Goal: Transaction & Acquisition: Purchase product/service

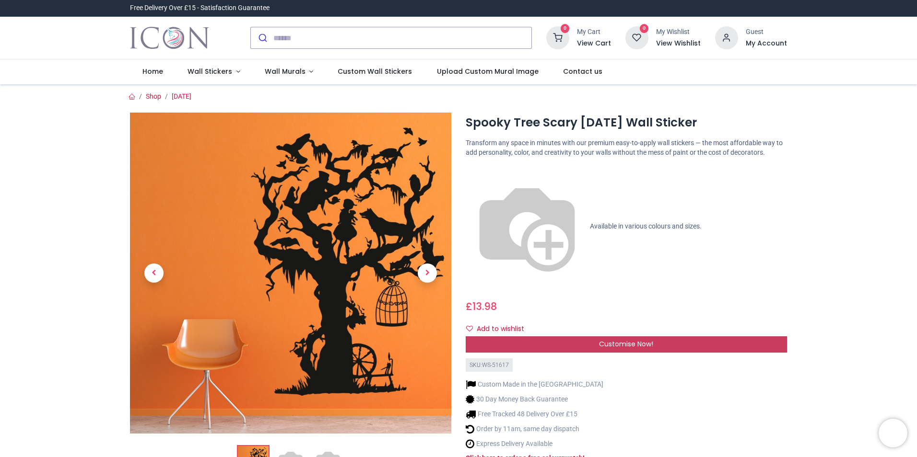
click at [624, 339] on span "Customise Now!" at bounding box center [626, 344] width 54 height 10
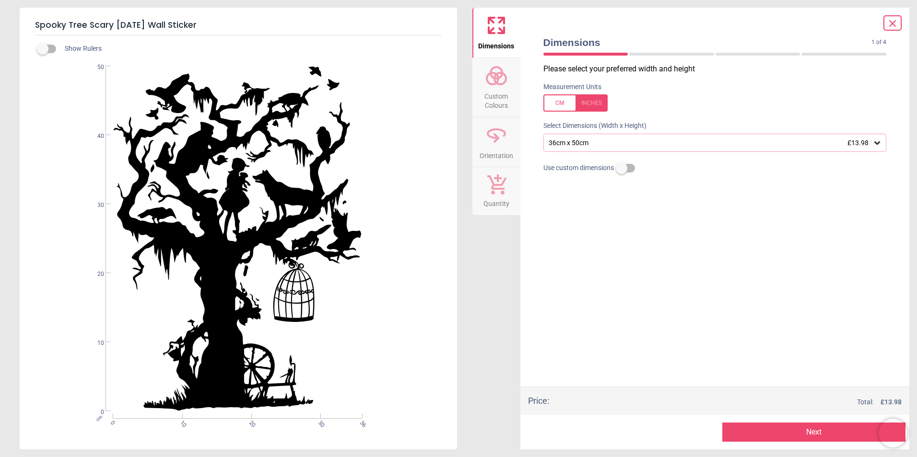
click at [880, 144] on icon at bounding box center [877, 143] width 10 height 10
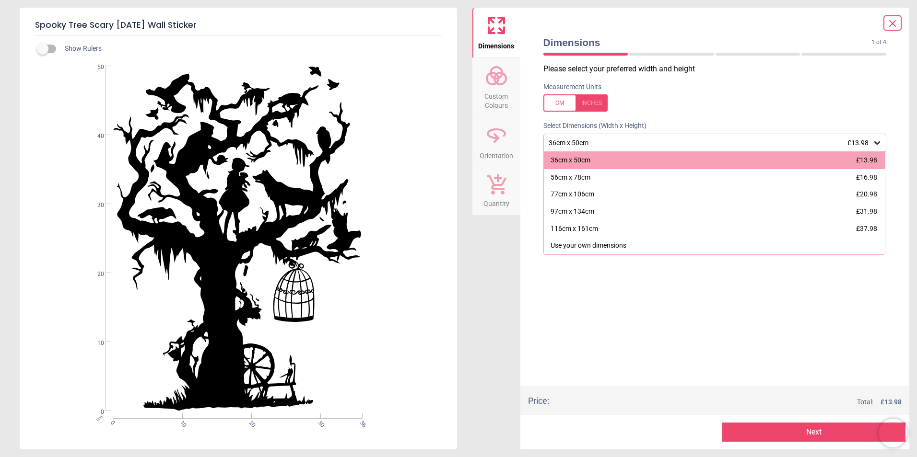
click at [880, 144] on icon at bounding box center [877, 143] width 10 height 10
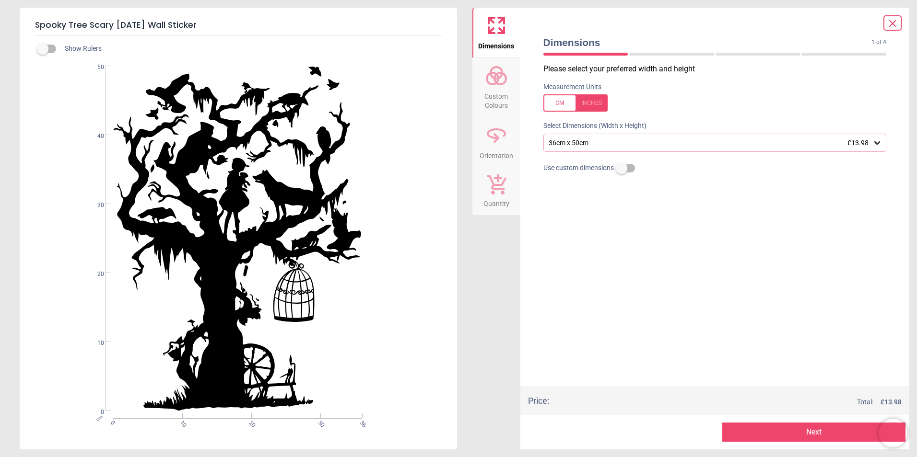
click at [875, 144] on icon at bounding box center [877, 142] width 6 height 3
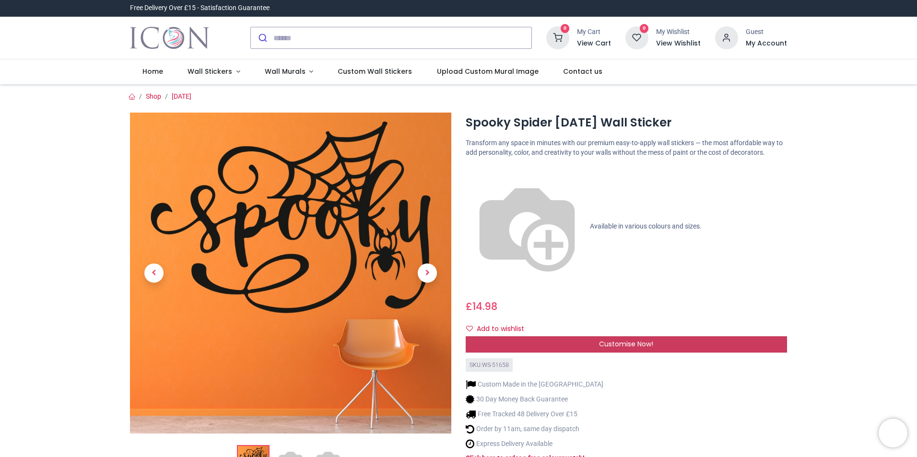
click at [702, 337] on div "Customise Now!" at bounding box center [625, 345] width 321 height 16
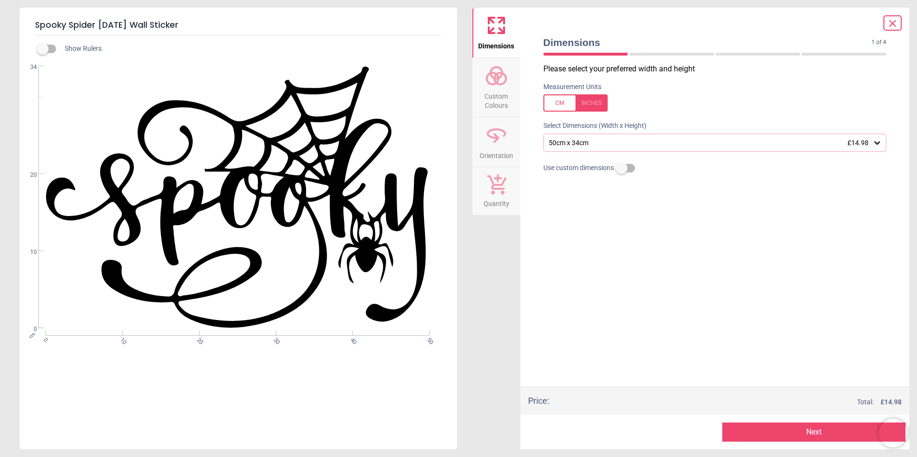
click at [879, 145] on icon at bounding box center [877, 143] width 10 height 10
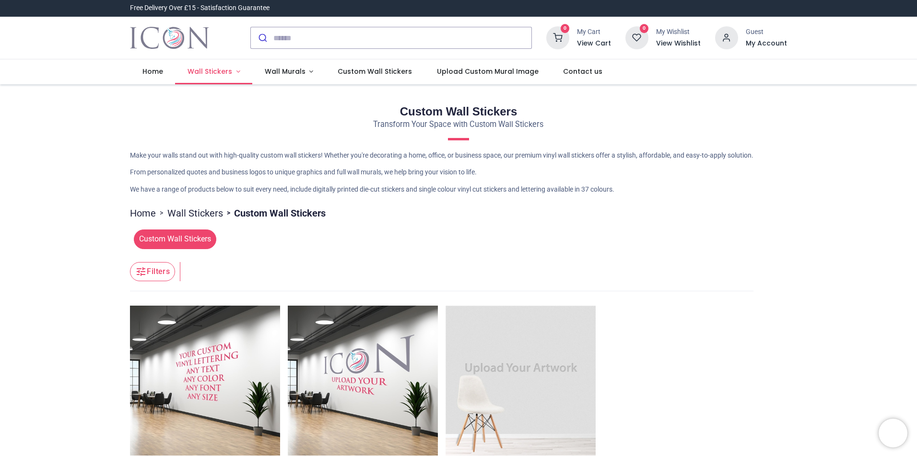
click at [210, 72] on span "Wall Stickers" at bounding box center [209, 72] width 45 height 10
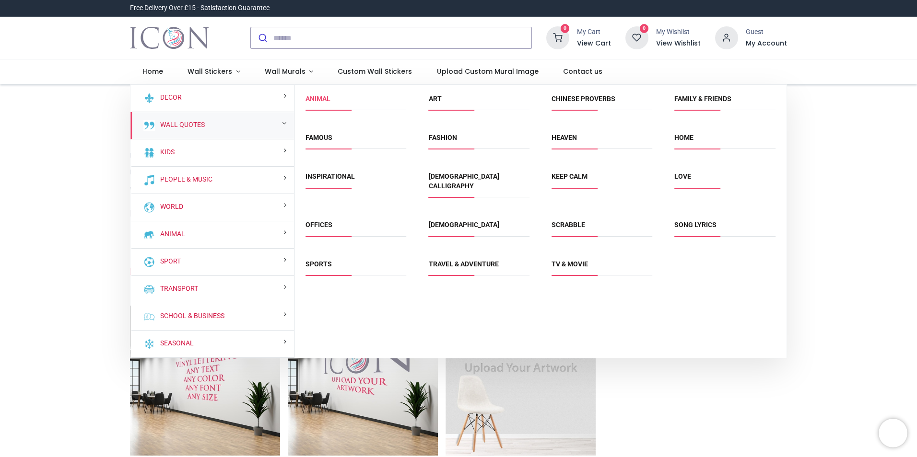
click at [326, 96] on link "Animal" at bounding box center [317, 99] width 25 height 8
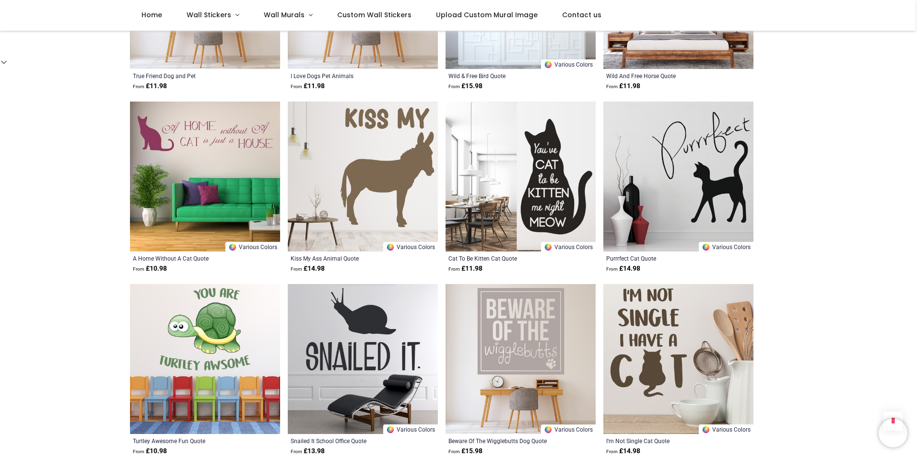
scroll to position [671, 0]
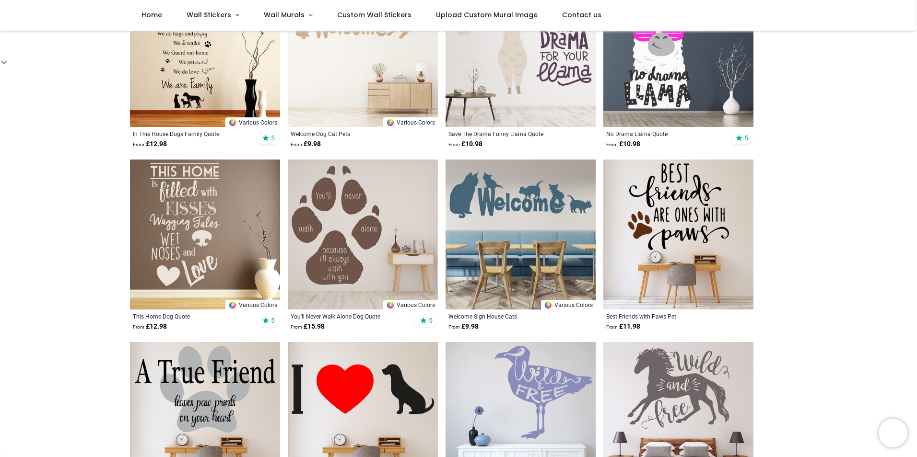
scroll to position [240, 0]
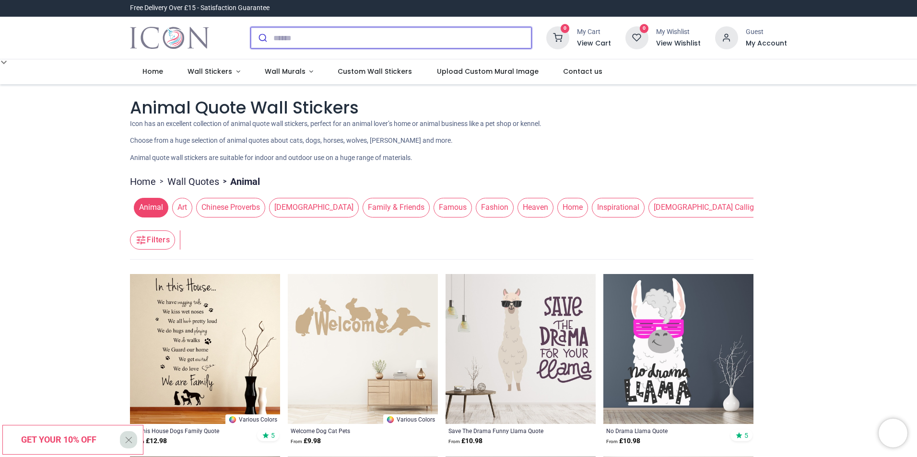
click at [283, 41] on input "search" at bounding box center [402, 37] width 258 height 21
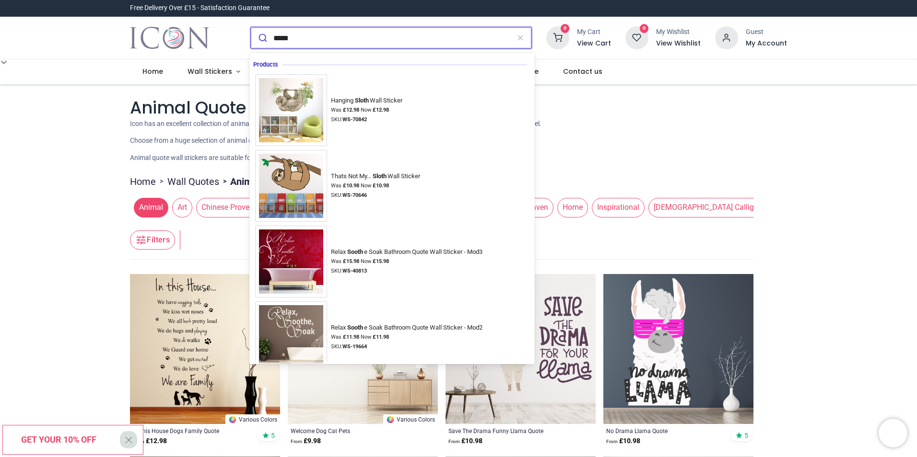
type input "*****"
click at [251, 27] on button "submit" at bounding box center [262, 37] width 23 height 21
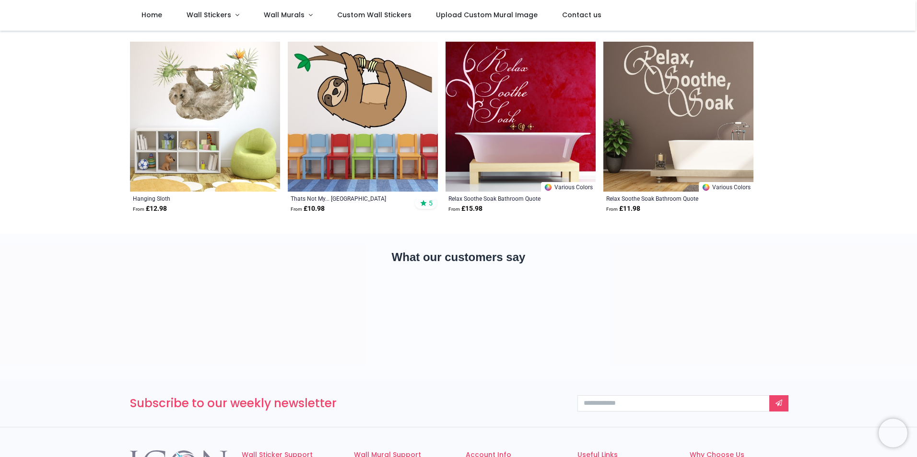
scroll to position [48, 0]
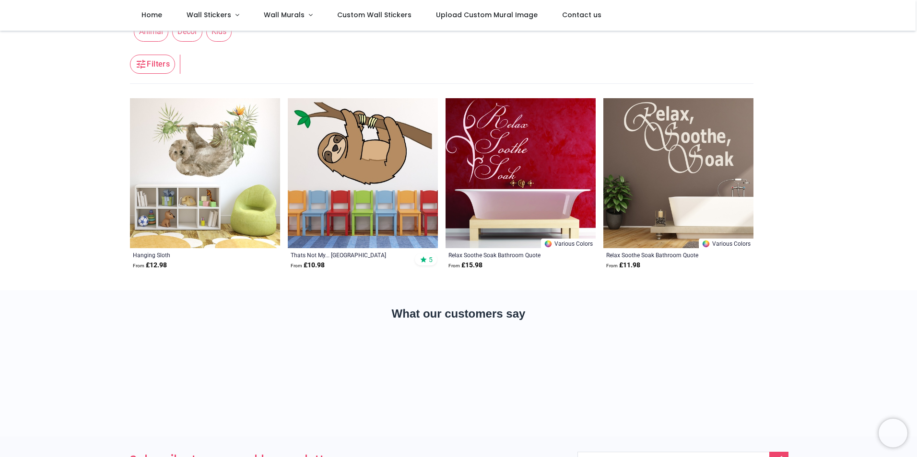
click at [324, 154] on img at bounding box center [363, 173] width 150 height 150
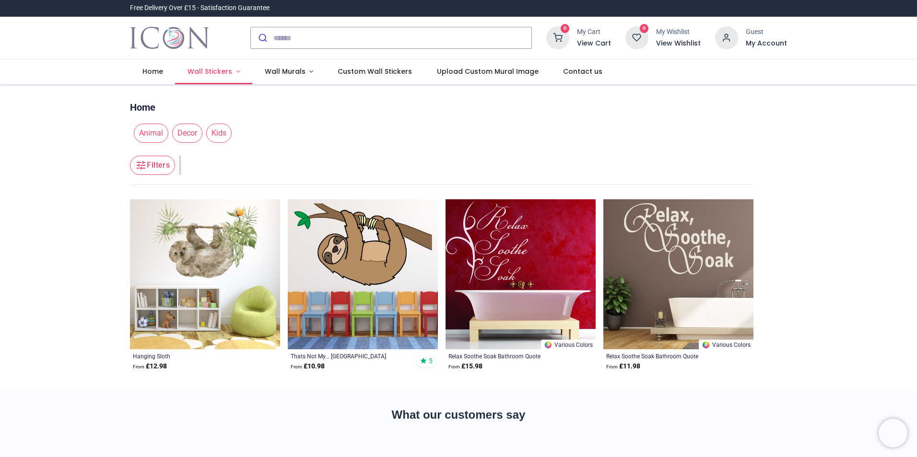
click at [194, 72] on span "Wall Stickers" at bounding box center [209, 72] width 45 height 10
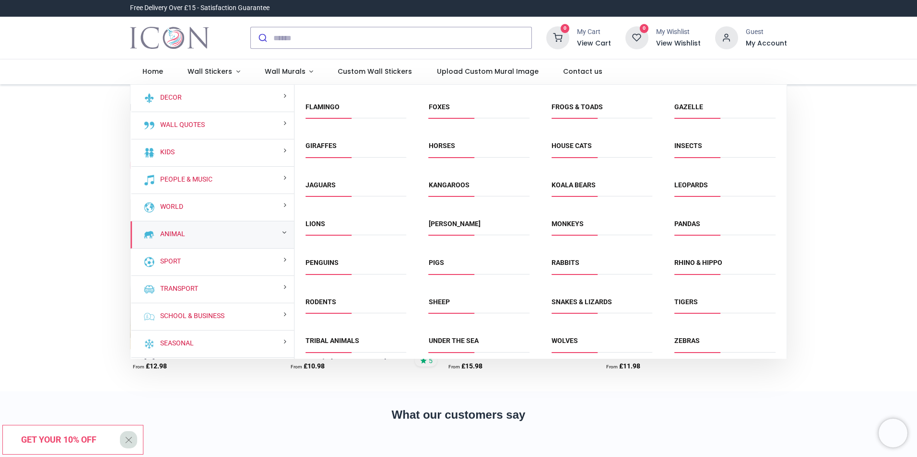
scroll to position [116, 0]
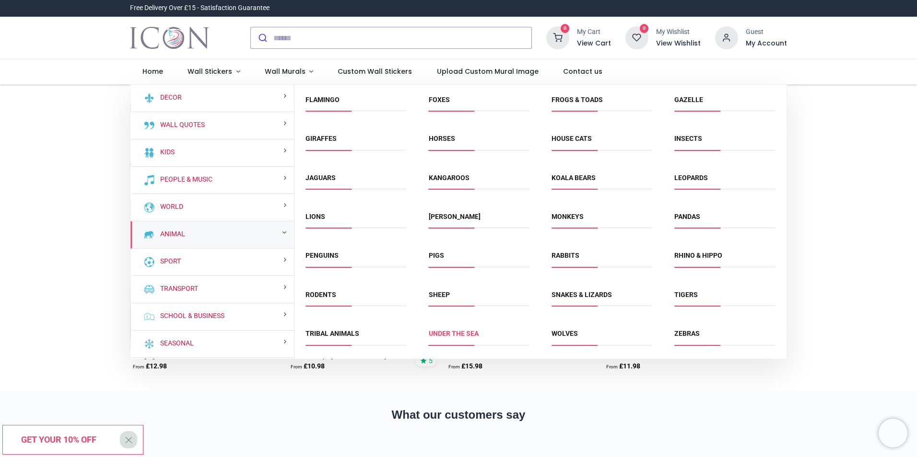
click at [448, 333] on link "Under the Sea" at bounding box center [454, 334] width 50 height 8
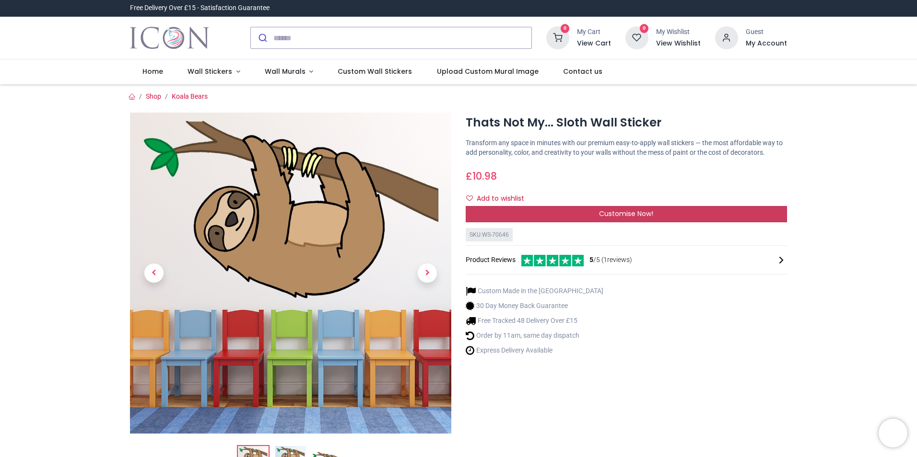
click at [643, 213] on span "Customise Now!" at bounding box center [626, 214] width 54 height 10
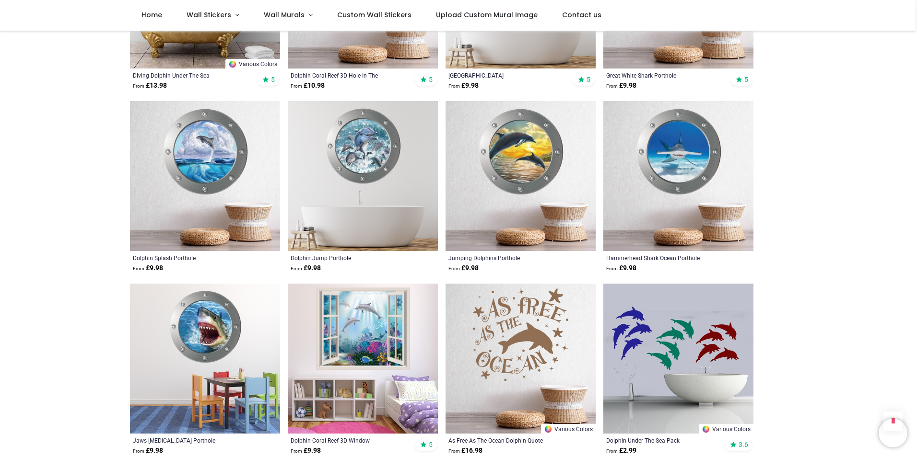
scroll to position [479, 0]
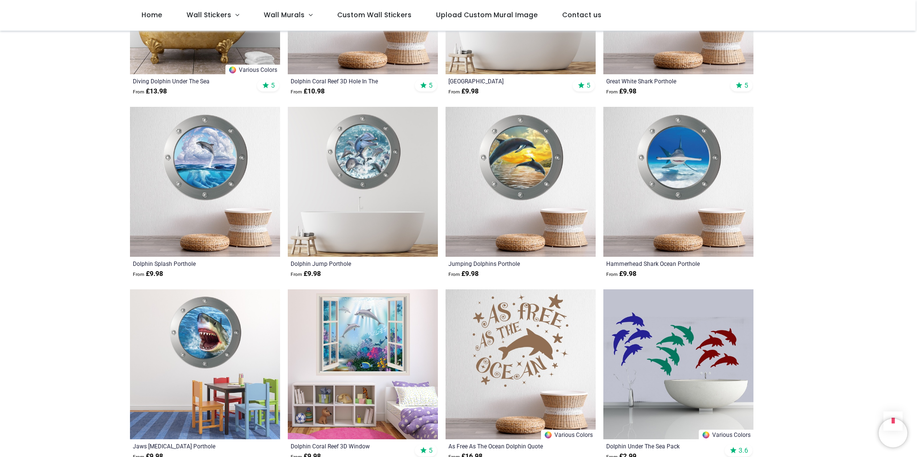
click at [197, 346] on img at bounding box center [205, 365] width 150 height 150
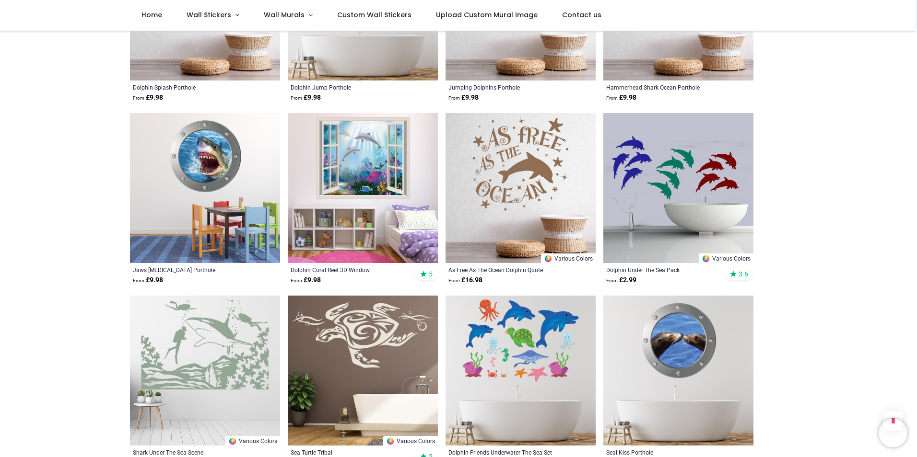
scroll to position [671, 0]
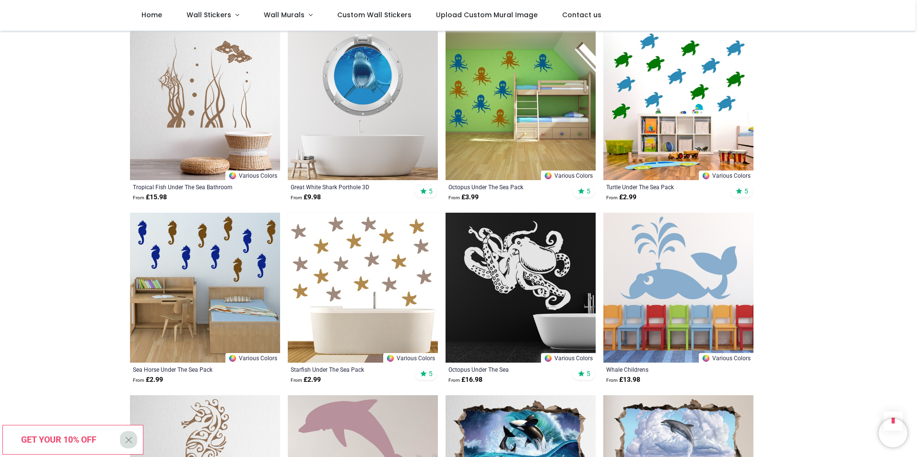
scroll to position [2205, 0]
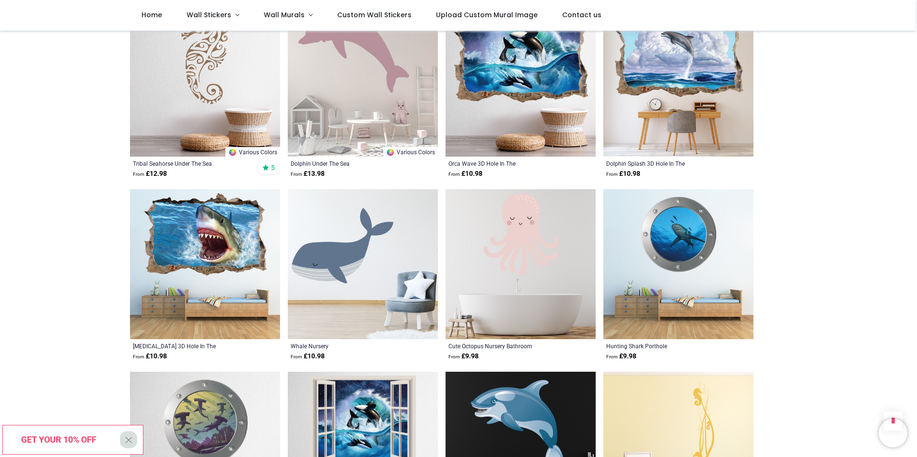
scroll to position [2637, 0]
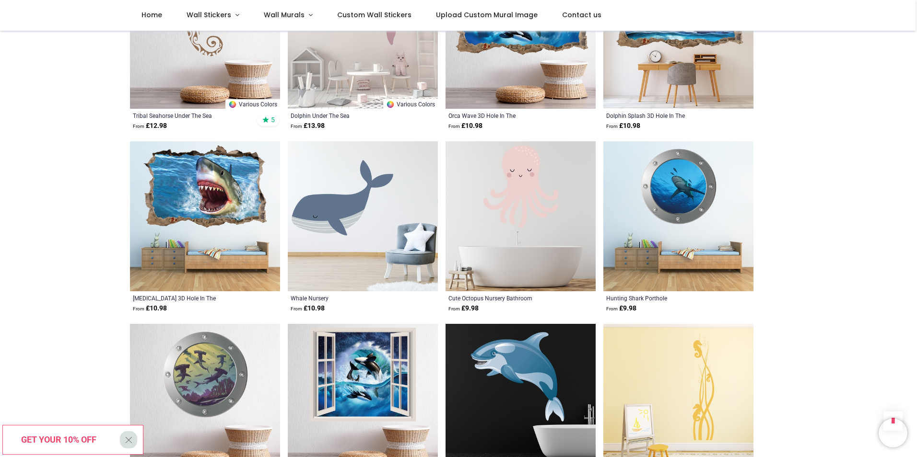
click at [194, 201] on img at bounding box center [205, 216] width 150 height 150
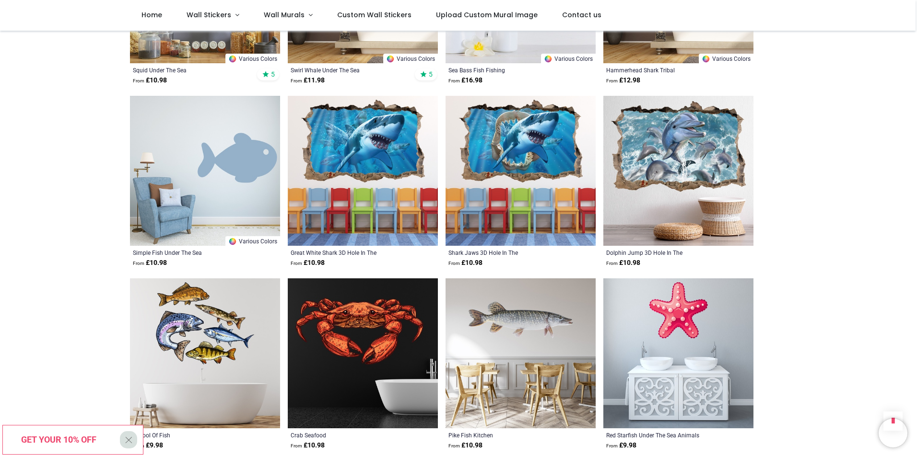
scroll to position [3452, 0]
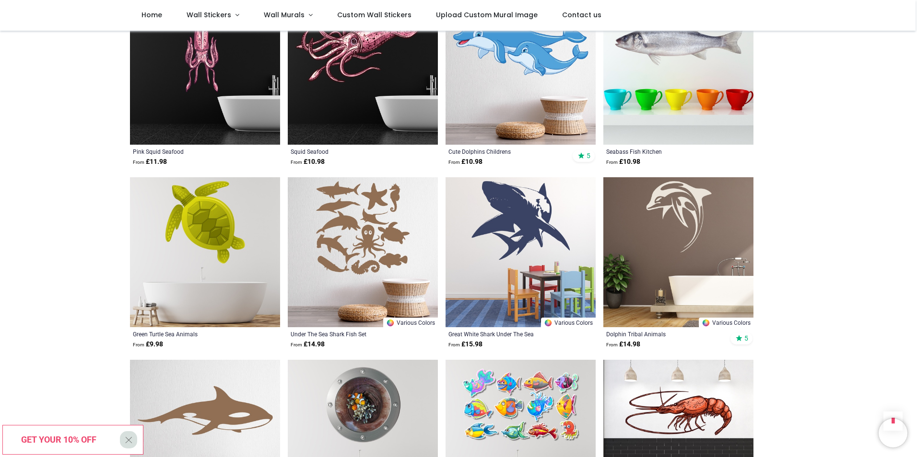
scroll to position [4794, 0]
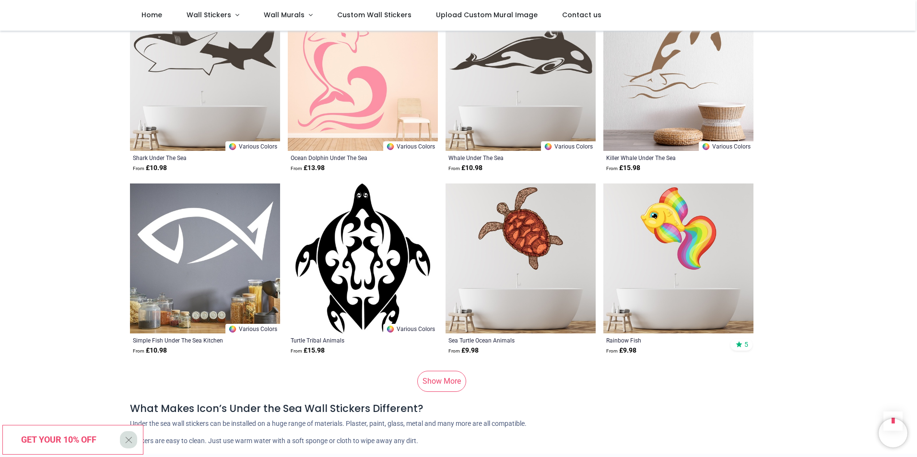
scroll to position [6232, 0]
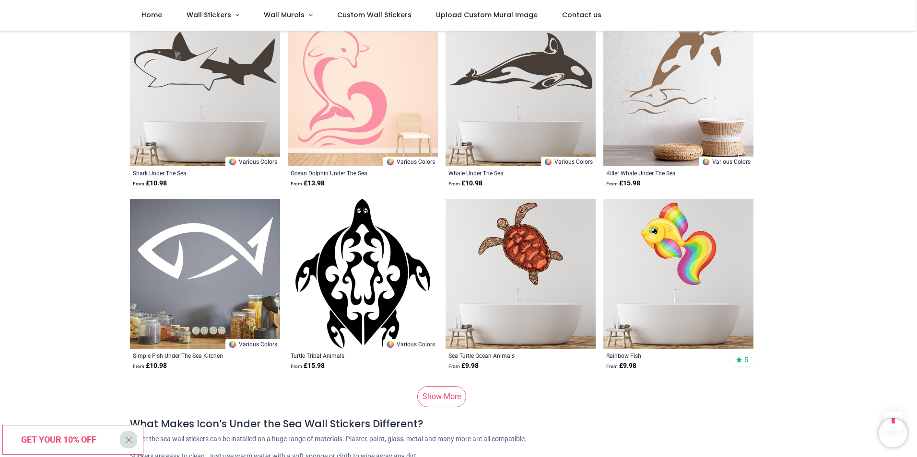
click at [449, 386] on link "Show More" at bounding box center [441, 396] width 49 height 21
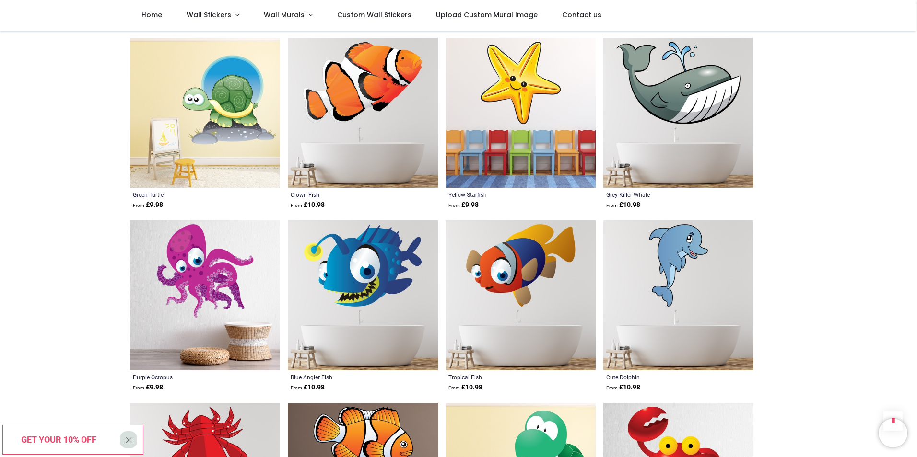
scroll to position [6951, 0]
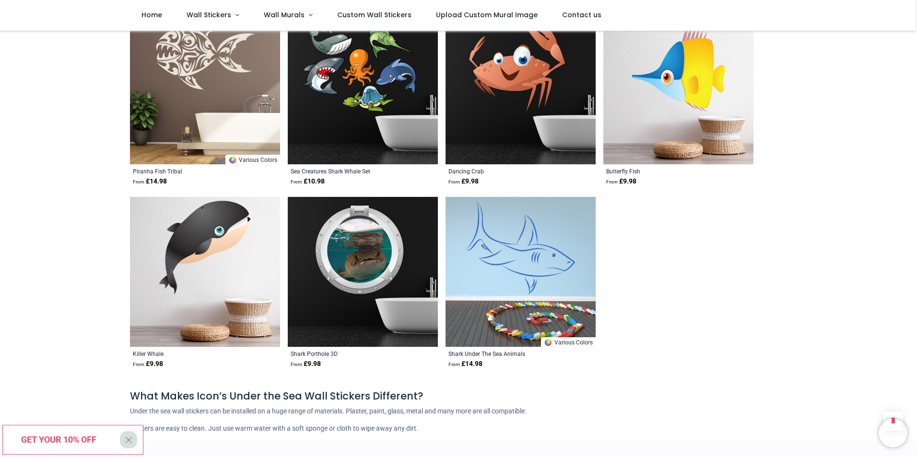
scroll to position [8246, 0]
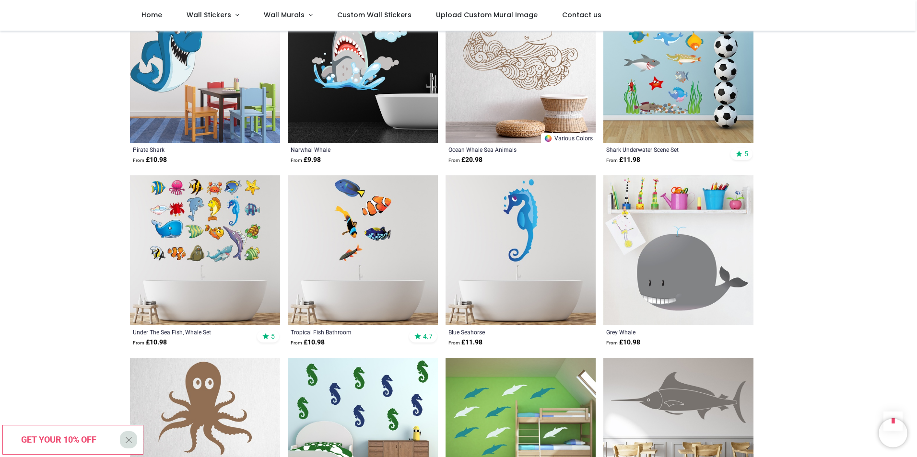
scroll to position [5417, 0]
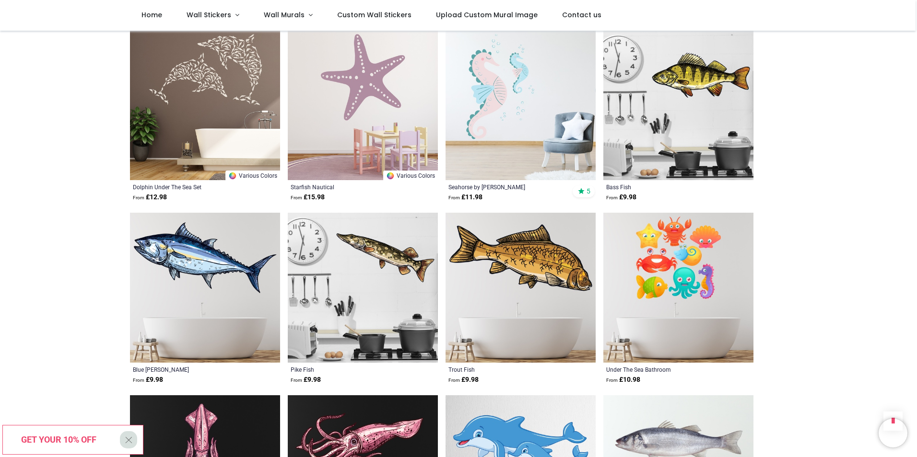
scroll to position [4315, 0]
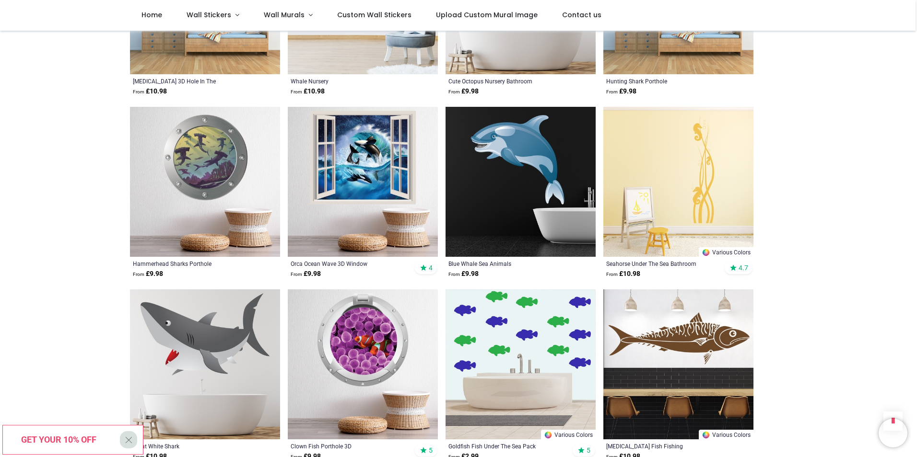
scroll to position [2828, 0]
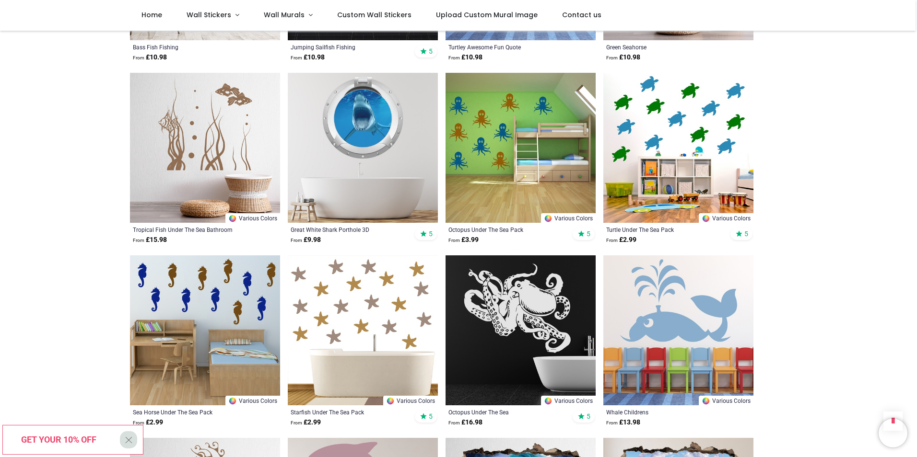
scroll to position [2109, 0]
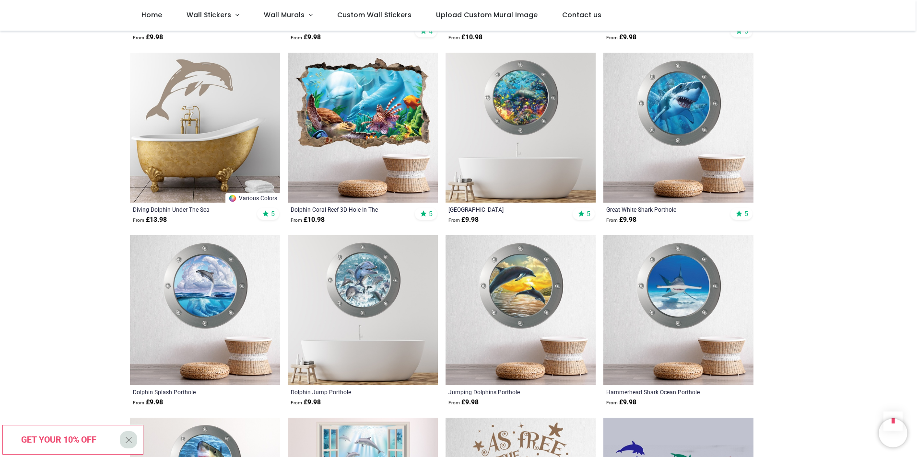
scroll to position [288, 0]
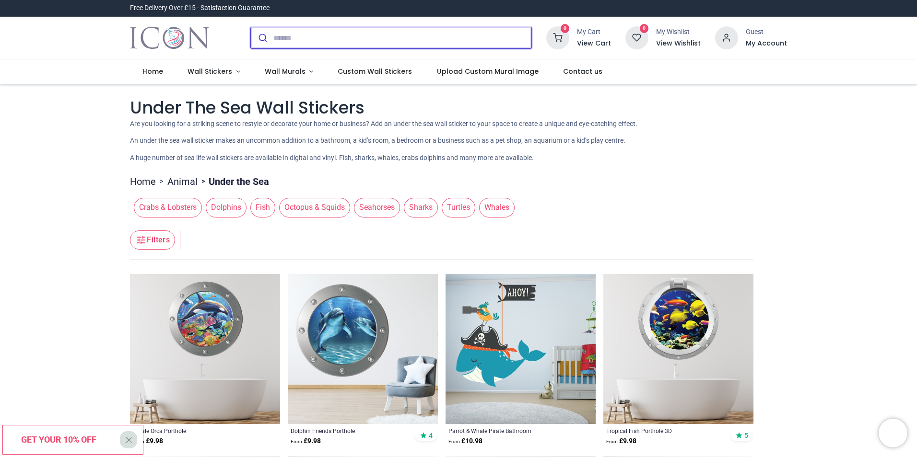
click at [319, 36] on input "search" at bounding box center [402, 37] width 258 height 21
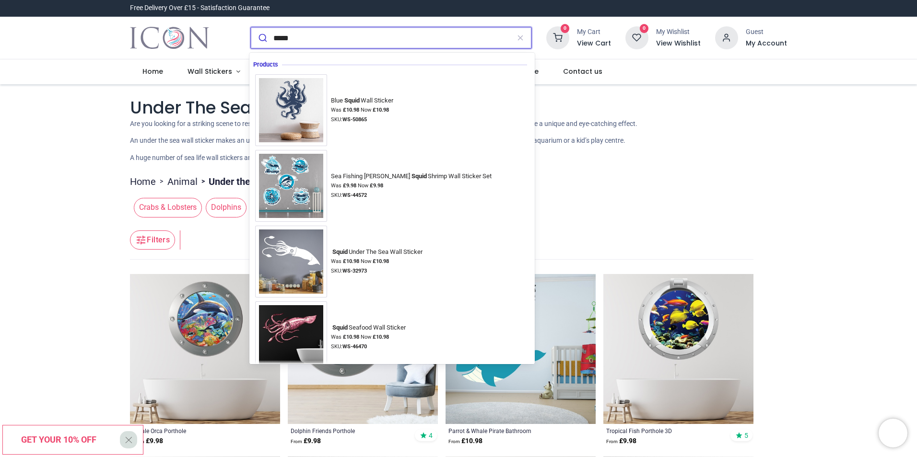
type input "*****"
click at [251, 27] on button "submit" at bounding box center [262, 37] width 23 height 21
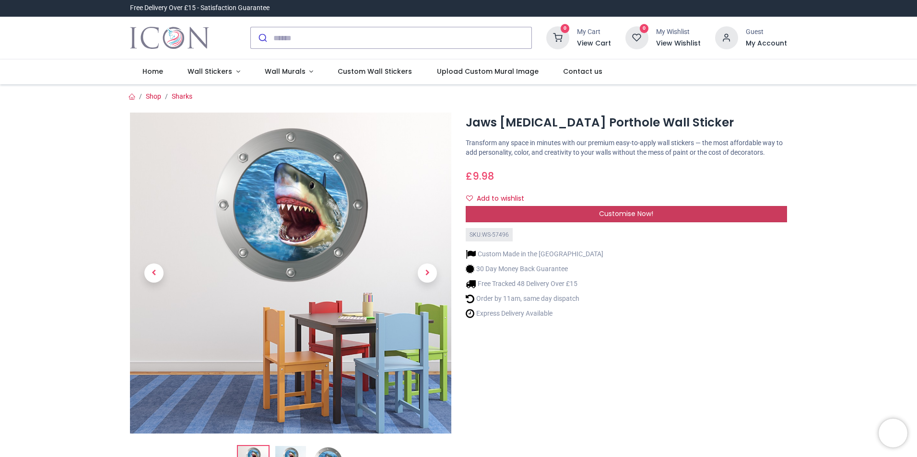
click at [697, 215] on div "Customise Now!" at bounding box center [625, 214] width 321 height 16
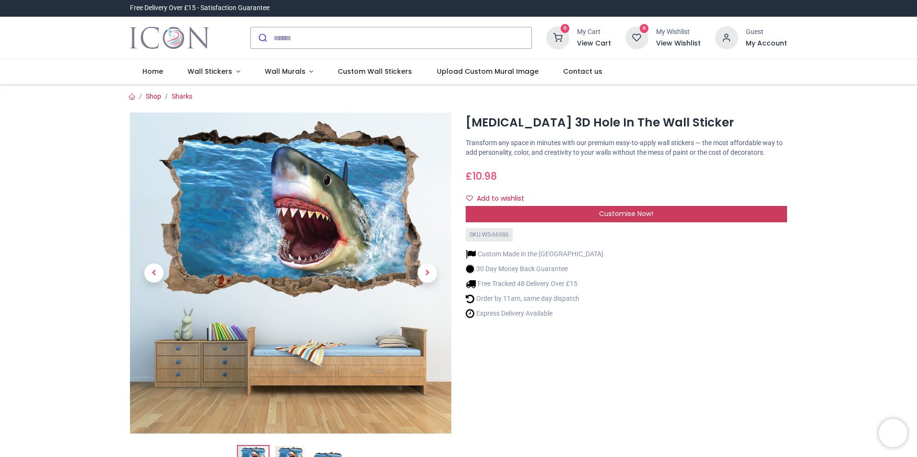
click at [645, 216] on span "Customise Now!" at bounding box center [626, 214] width 54 height 10
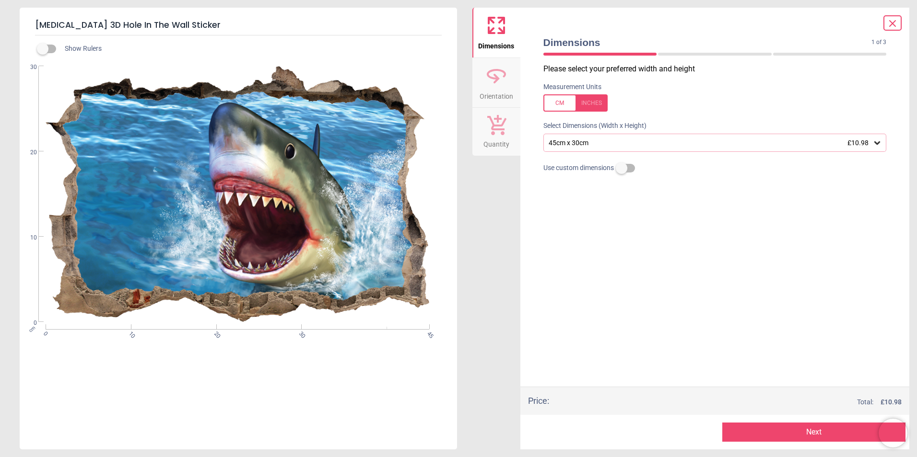
click at [876, 143] on icon at bounding box center [877, 143] width 10 height 10
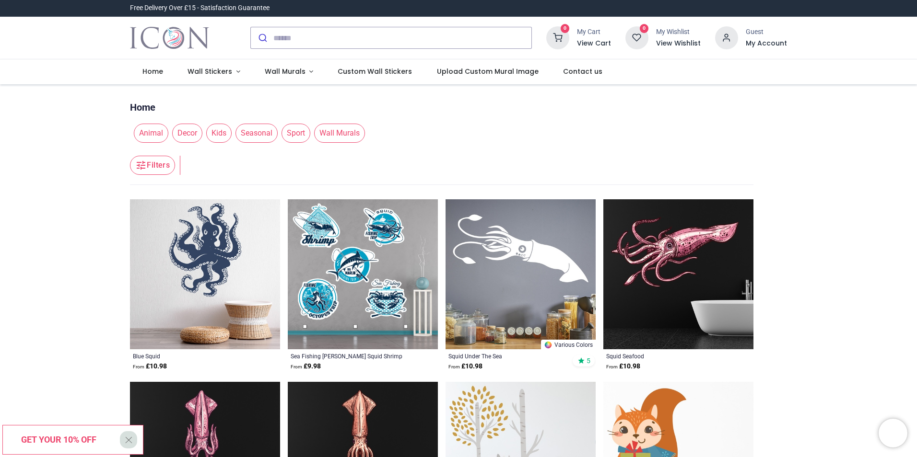
click at [514, 259] on img at bounding box center [520, 274] width 150 height 150
click at [498, 277] on img at bounding box center [520, 274] width 150 height 150
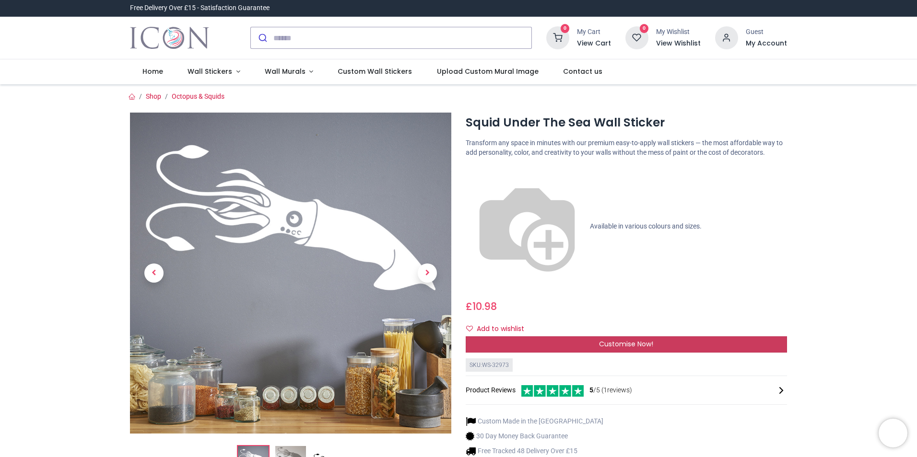
click at [749, 337] on div "Customise Now!" at bounding box center [625, 345] width 321 height 16
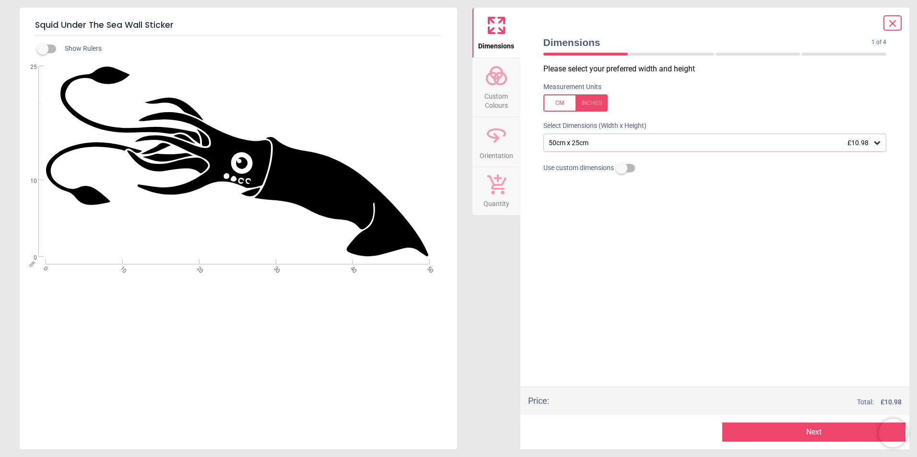
click at [498, 91] on span "Custom Colours" at bounding box center [496, 98] width 46 height 23
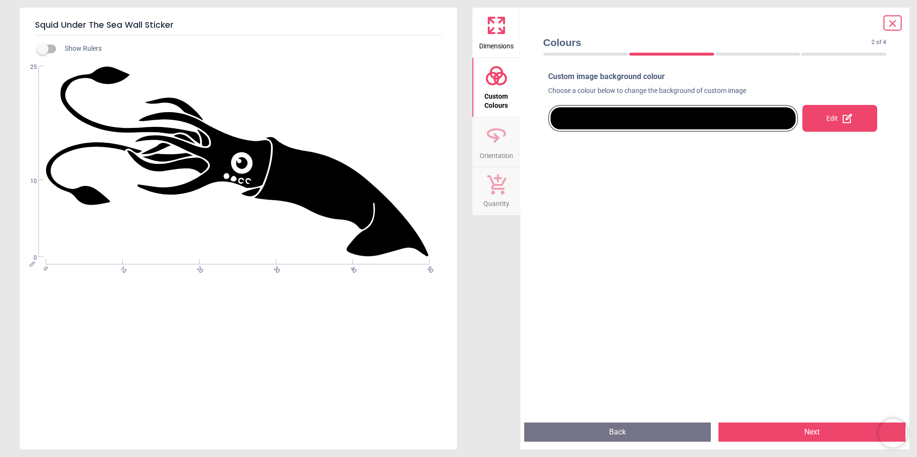
click at [826, 121] on div "Edit" at bounding box center [839, 118] width 75 height 27
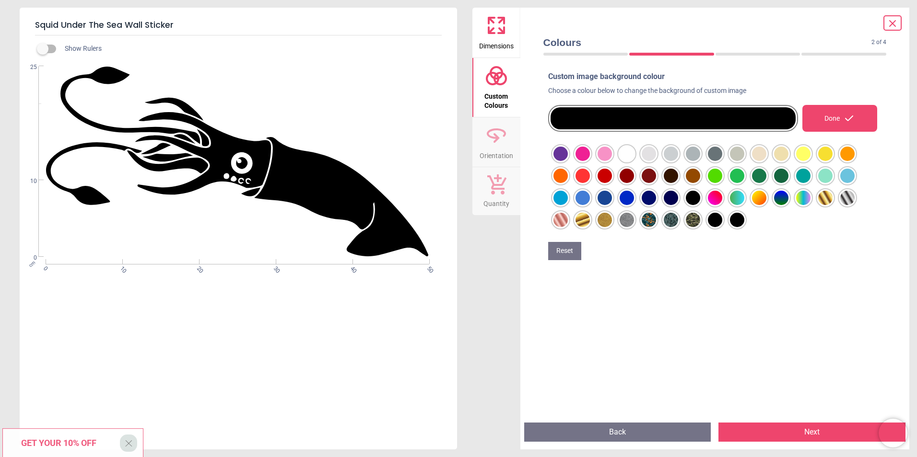
click at [568, 161] on div at bounding box center [560, 154] width 14 height 14
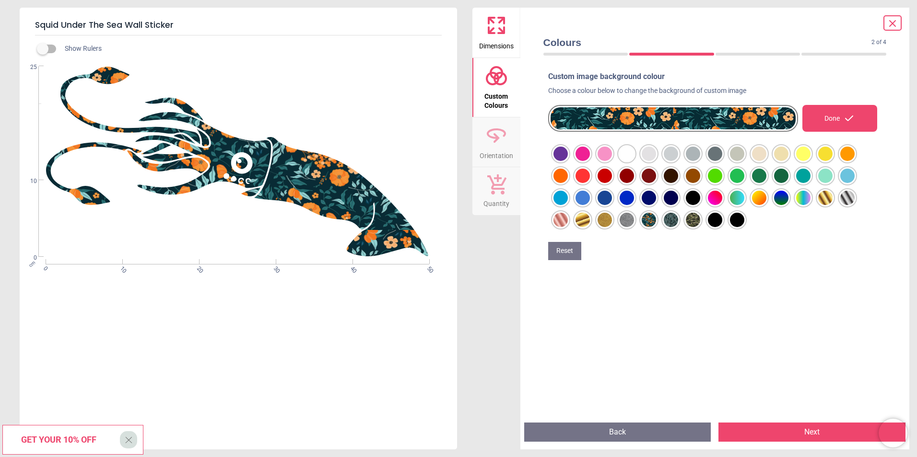
click at [568, 161] on div at bounding box center [560, 154] width 14 height 14
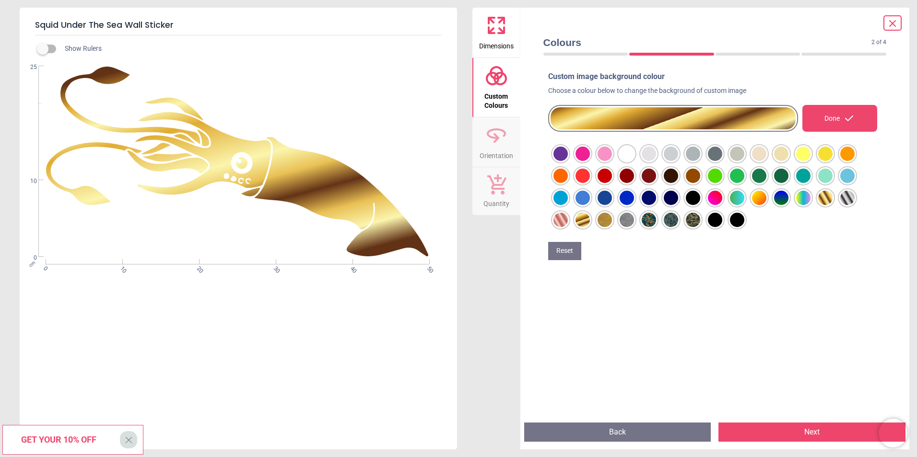
click at [568, 161] on div at bounding box center [560, 154] width 14 height 14
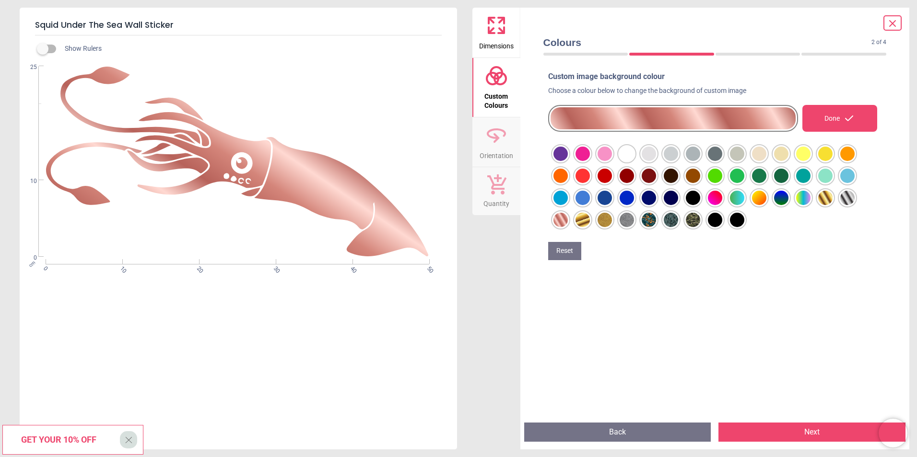
click at [561, 161] on div at bounding box center [560, 154] width 14 height 14
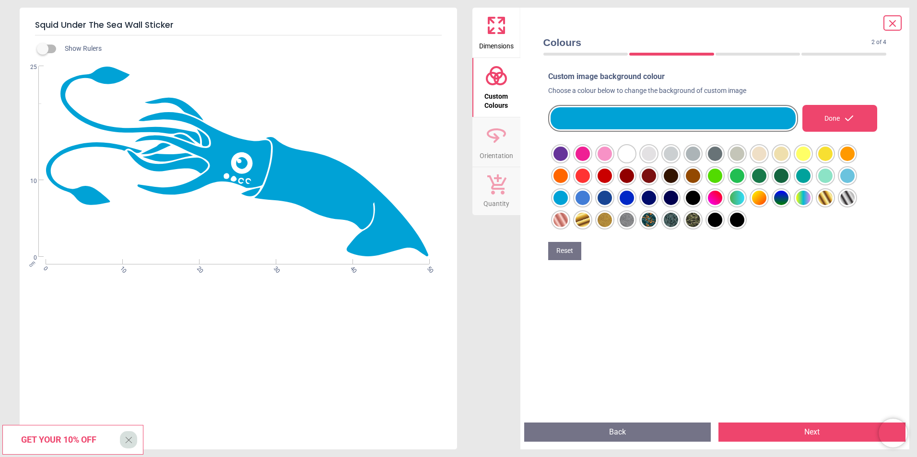
click at [568, 161] on div at bounding box center [560, 154] width 14 height 14
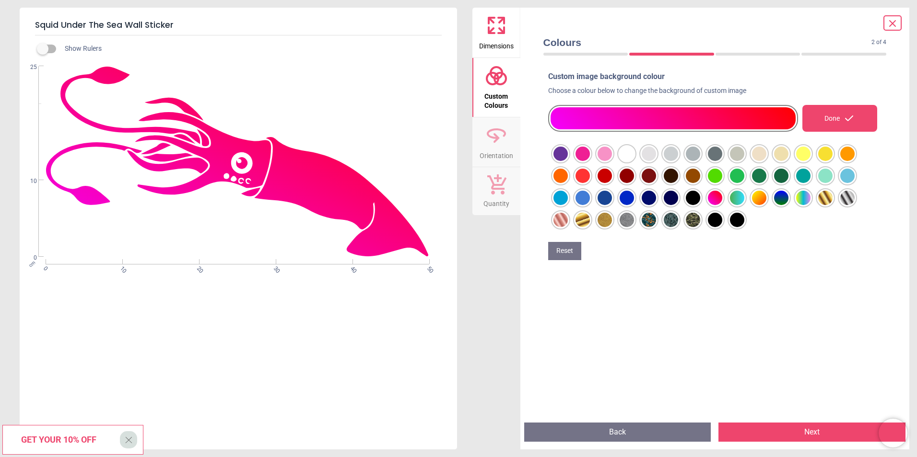
click at [568, 161] on div at bounding box center [560, 154] width 14 height 14
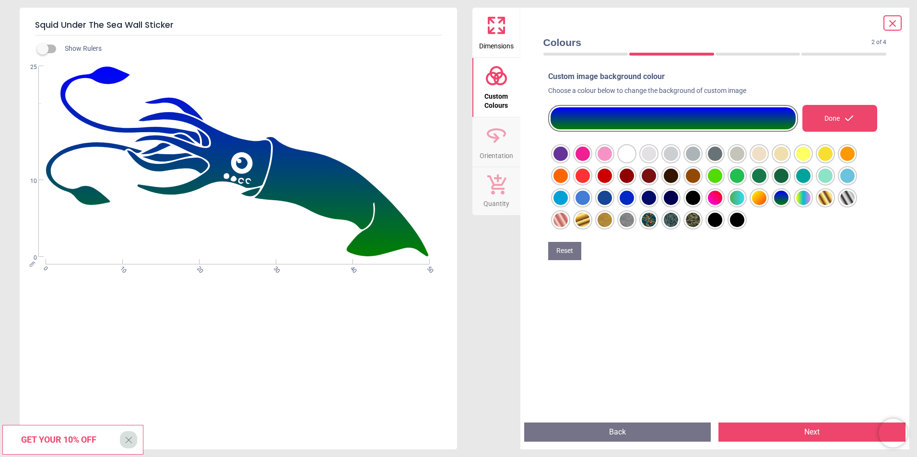
click at [568, 161] on div at bounding box center [560, 154] width 14 height 14
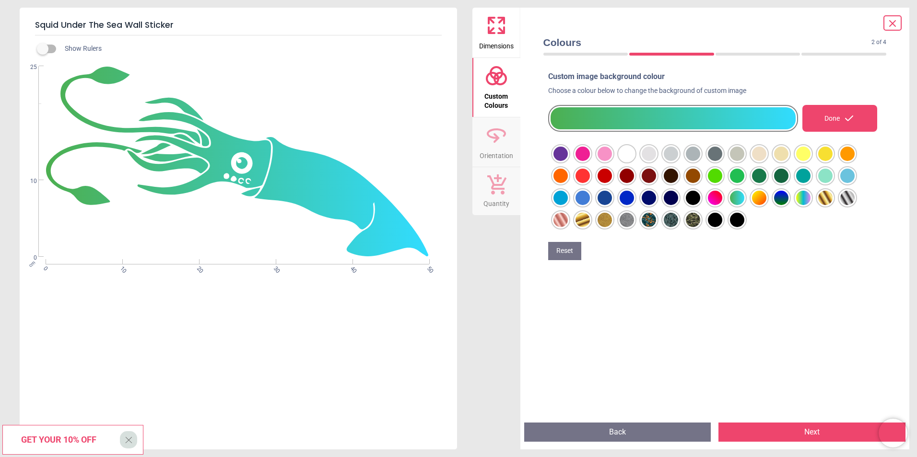
click at [562, 161] on div at bounding box center [560, 154] width 14 height 14
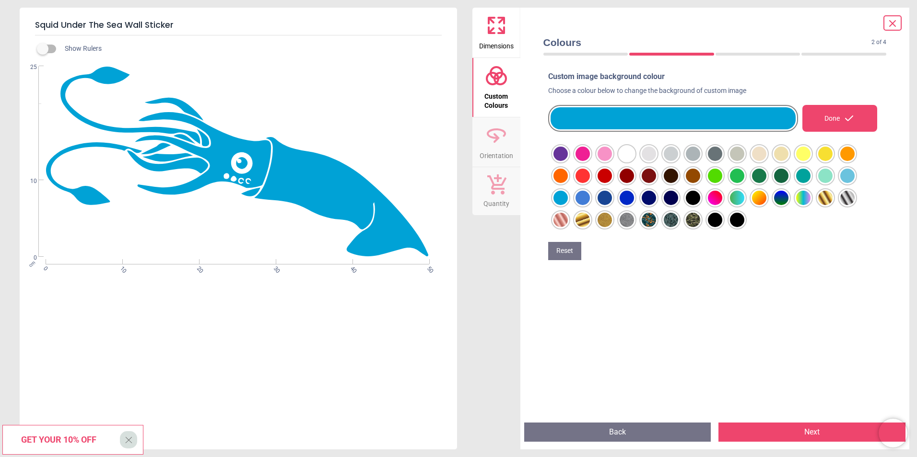
click at [568, 161] on div at bounding box center [560, 154] width 14 height 14
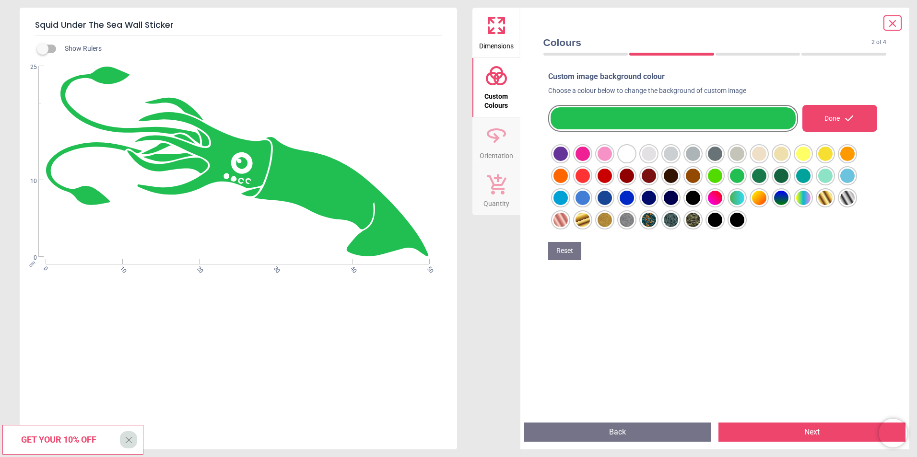
click at [568, 161] on div at bounding box center [560, 154] width 14 height 14
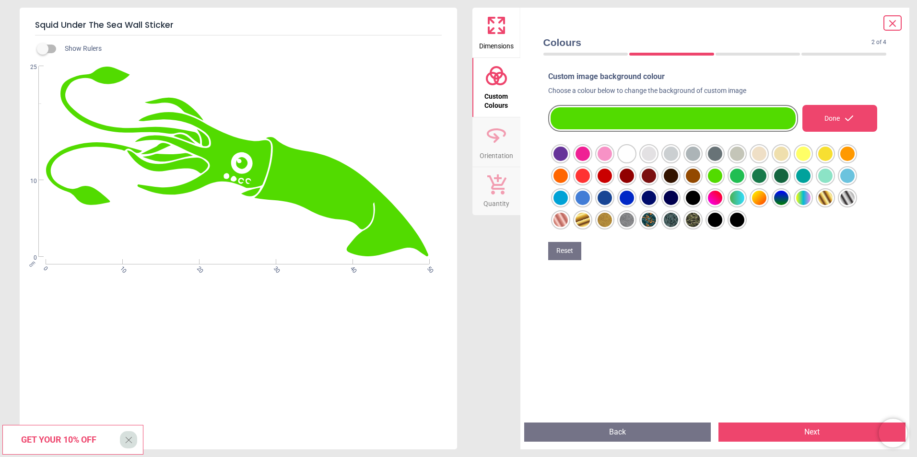
click at [568, 159] on div at bounding box center [560, 154] width 14 height 14
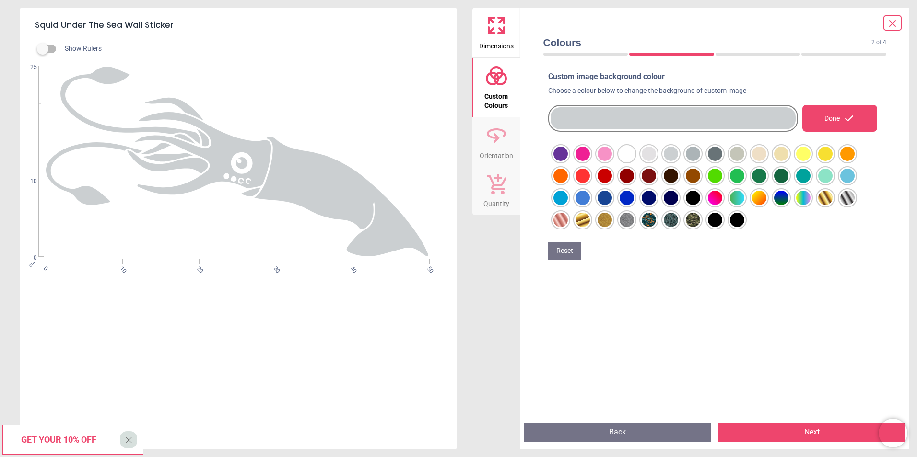
click at [568, 161] on div at bounding box center [560, 154] width 14 height 14
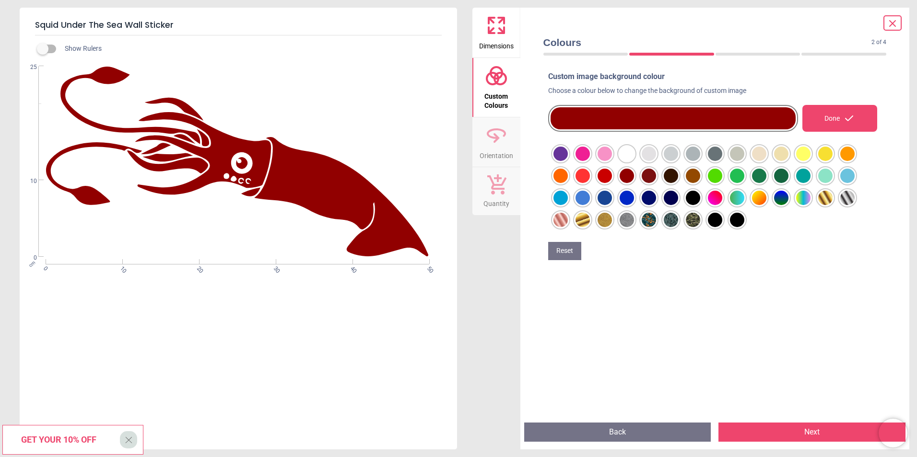
click at [568, 161] on div at bounding box center [560, 154] width 14 height 14
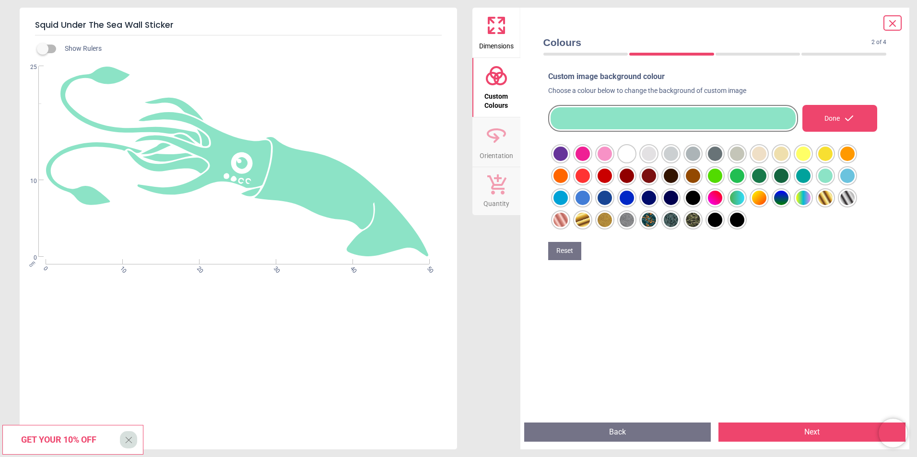
click at [568, 161] on div at bounding box center [560, 154] width 14 height 14
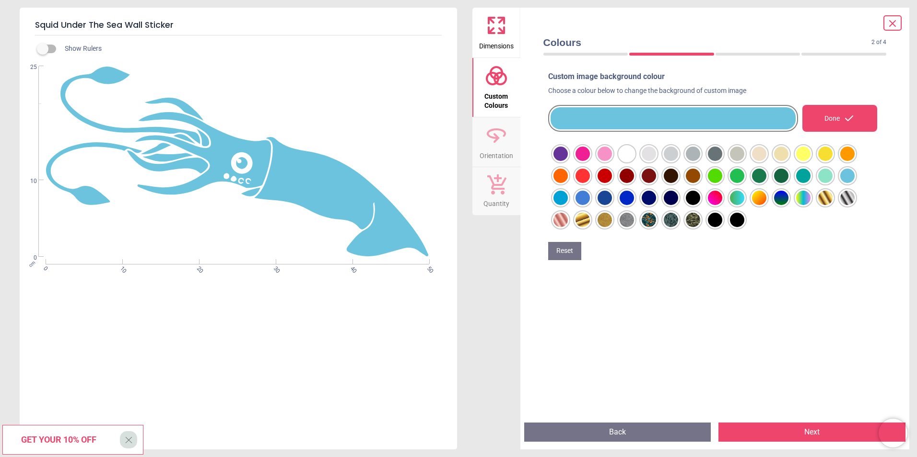
click at [568, 161] on div at bounding box center [560, 154] width 14 height 14
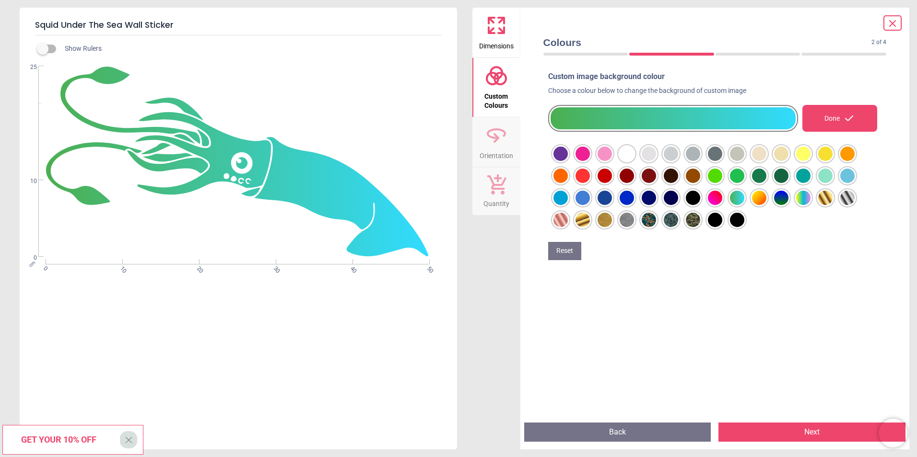
click at [568, 161] on div at bounding box center [560, 154] width 14 height 14
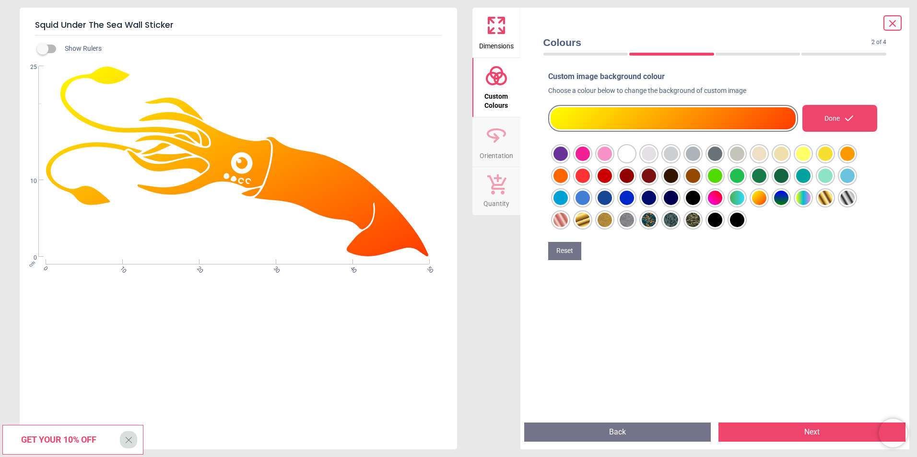
click at [568, 161] on div at bounding box center [560, 154] width 14 height 14
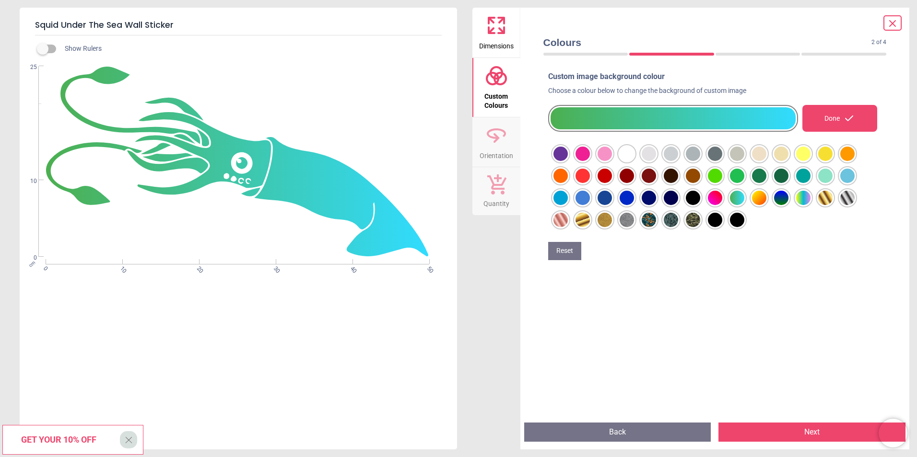
click at [558, 161] on div at bounding box center [560, 154] width 14 height 14
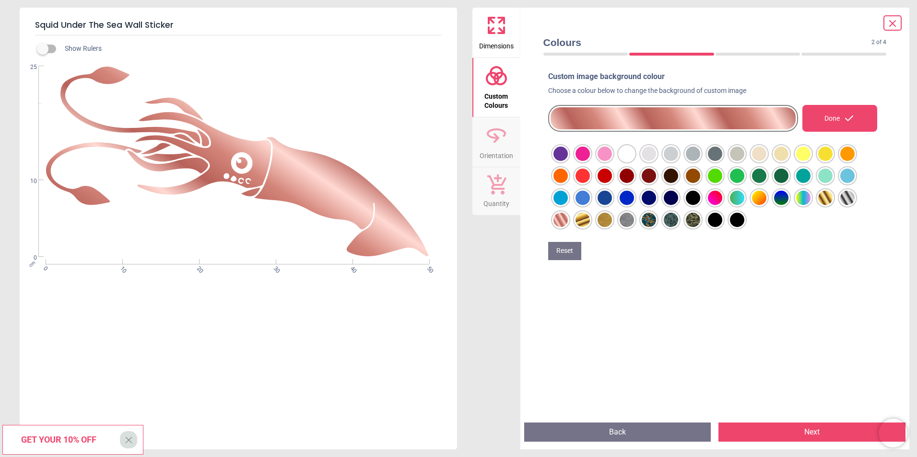
click at [568, 155] on div at bounding box center [560, 154] width 14 height 14
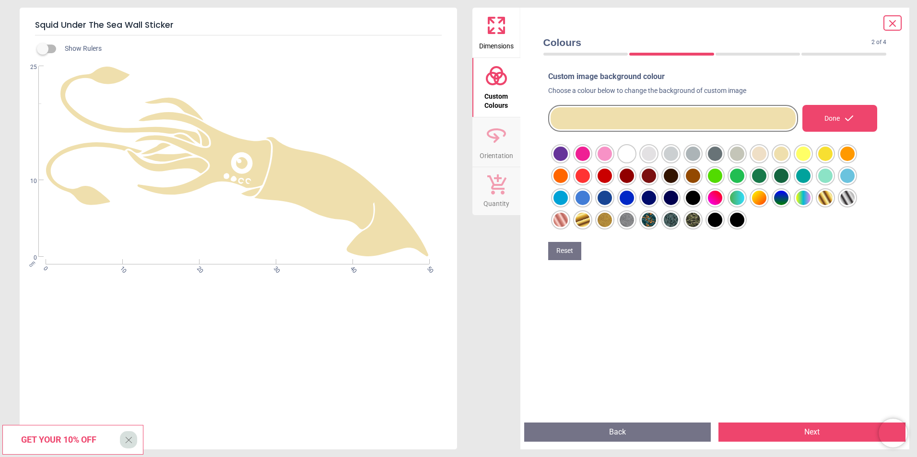
click at [568, 161] on div at bounding box center [560, 154] width 14 height 14
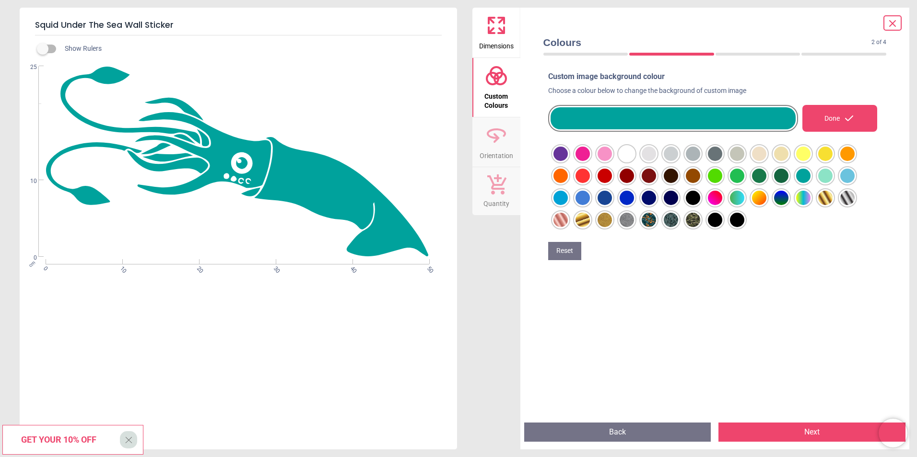
click at [568, 161] on div at bounding box center [560, 154] width 14 height 14
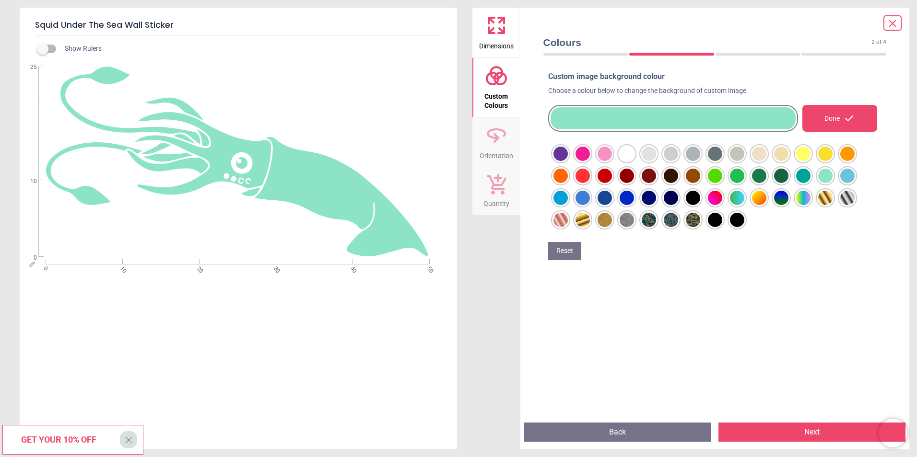
click at [818, 120] on div "Done" at bounding box center [839, 118] width 75 height 27
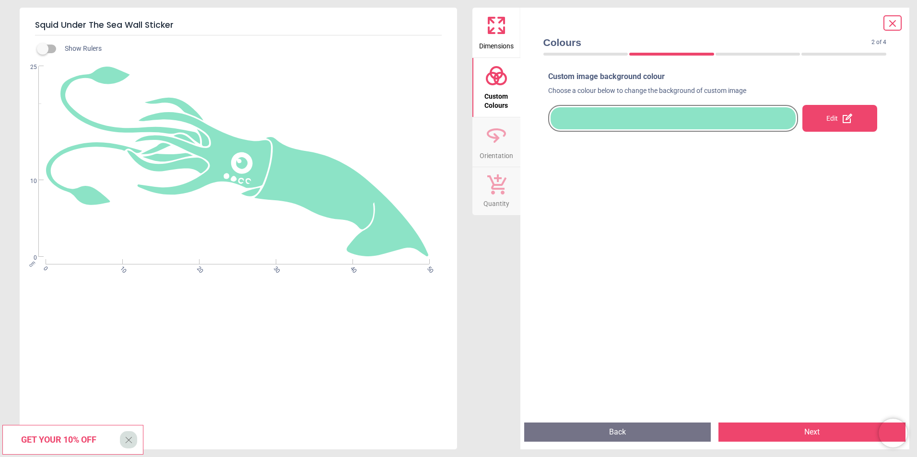
click at [795, 439] on button "Next" at bounding box center [811, 432] width 187 height 19
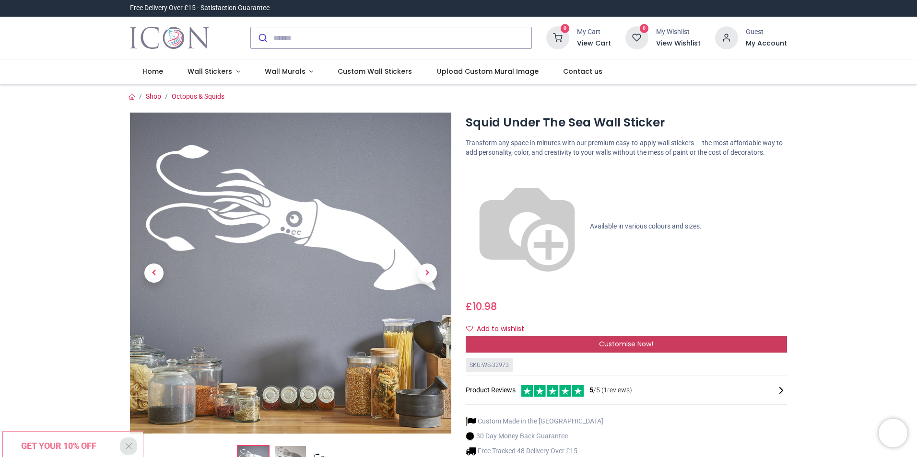
click at [633, 339] on span "Customise Now!" at bounding box center [626, 344] width 54 height 10
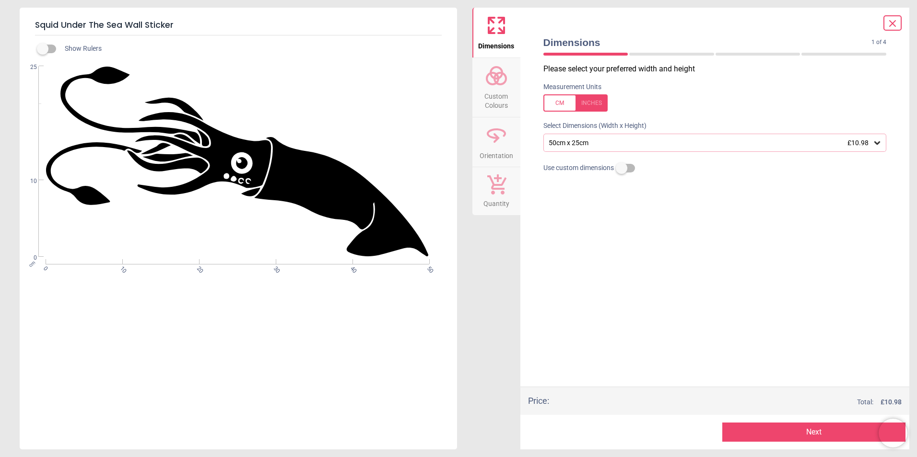
click at [497, 90] on span "Custom Colours" at bounding box center [496, 98] width 46 height 23
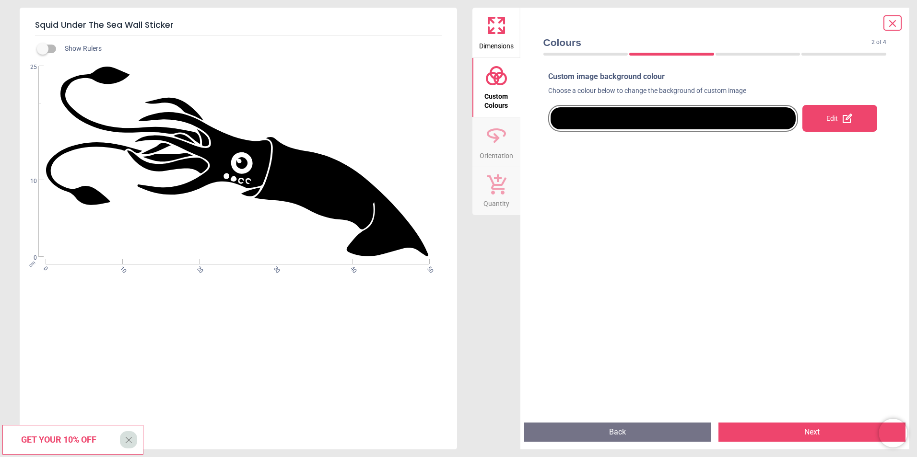
click at [825, 120] on div "Edit" at bounding box center [839, 118] width 75 height 27
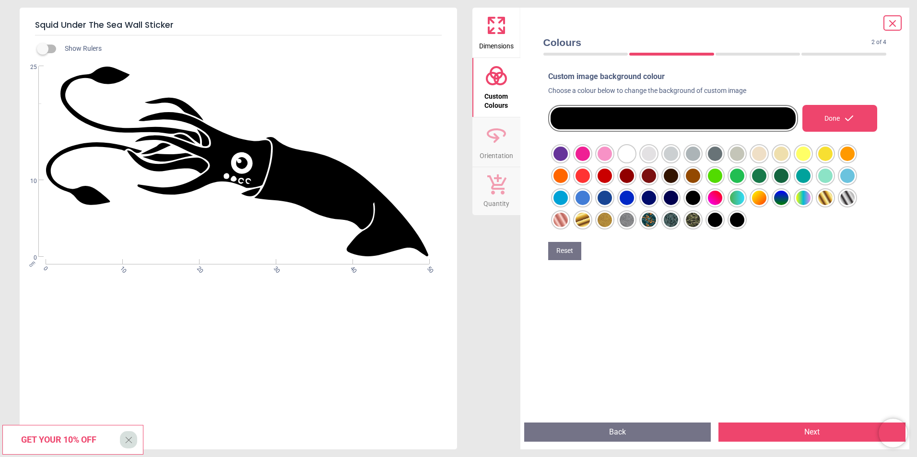
click at [568, 152] on div at bounding box center [560, 154] width 14 height 14
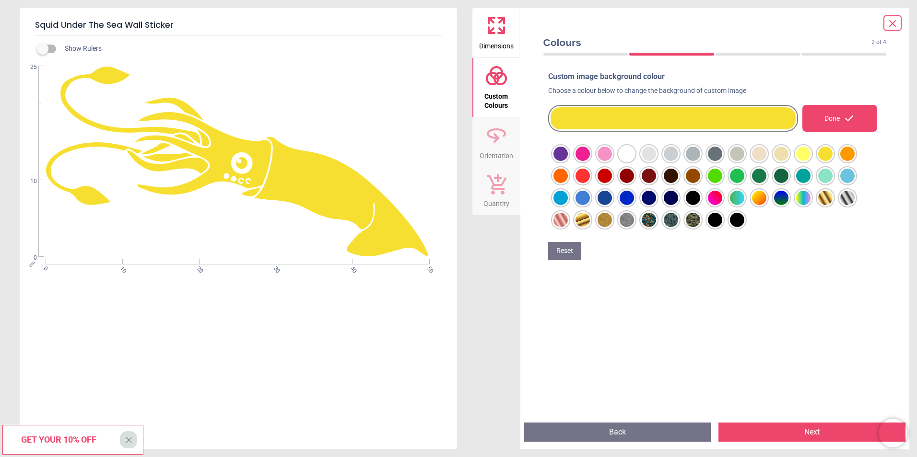
click at [568, 158] on div at bounding box center [560, 154] width 14 height 14
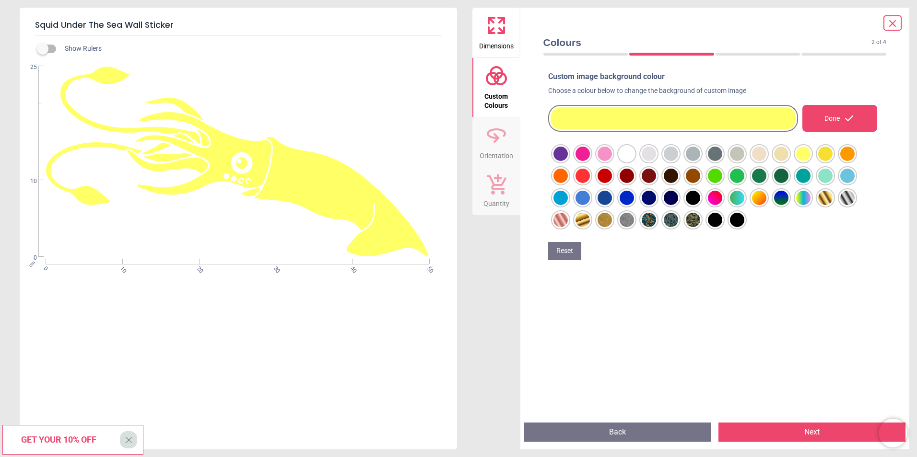
click at [568, 161] on div at bounding box center [560, 154] width 14 height 14
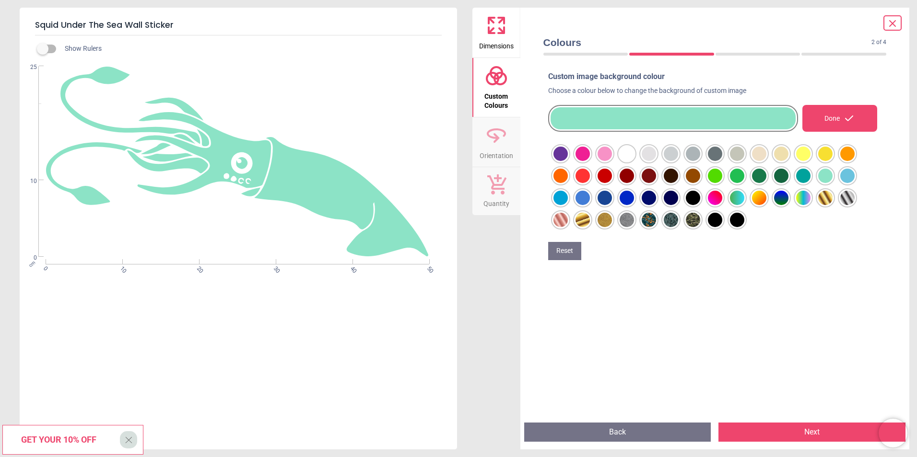
click at [568, 161] on div at bounding box center [560, 154] width 14 height 14
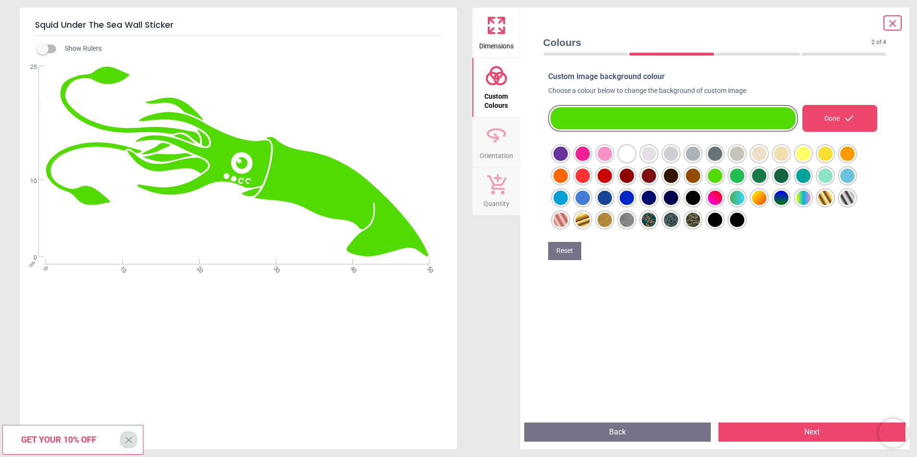
click at [568, 161] on div at bounding box center [560, 154] width 14 height 14
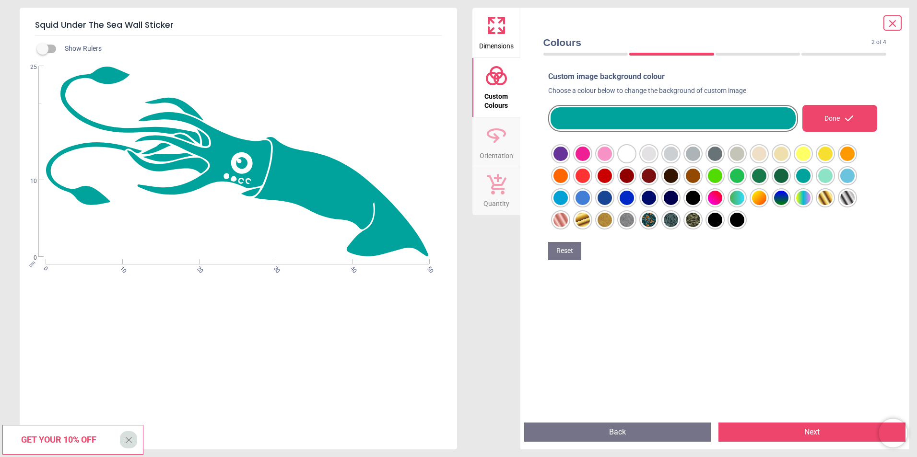
click at [568, 161] on div at bounding box center [560, 154] width 14 height 14
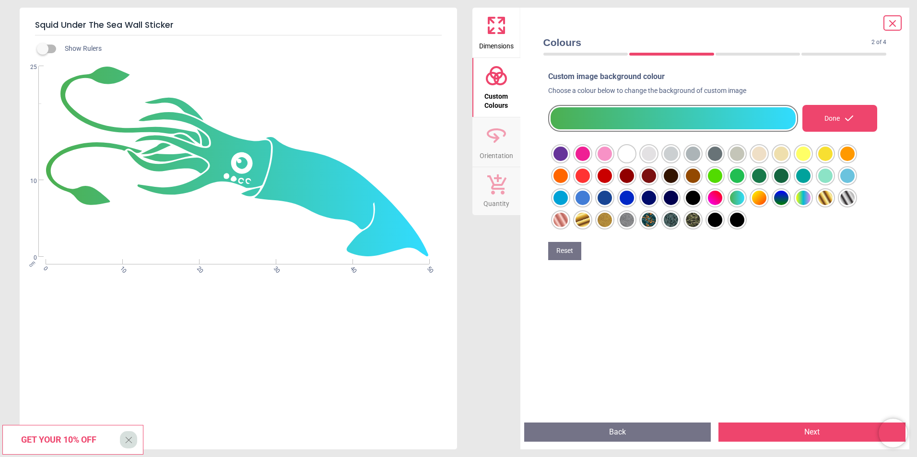
click at [765, 434] on button "Next" at bounding box center [811, 432] width 187 height 19
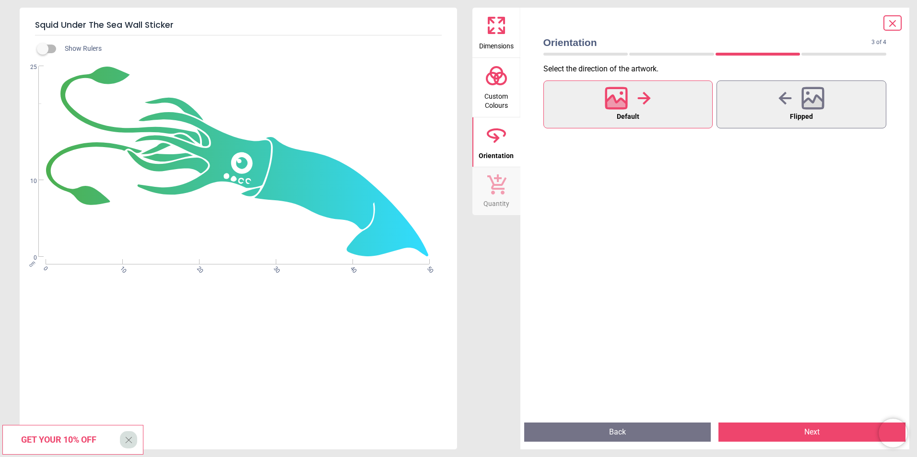
click at [782, 436] on button "Next" at bounding box center [811, 432] width 187 height 19
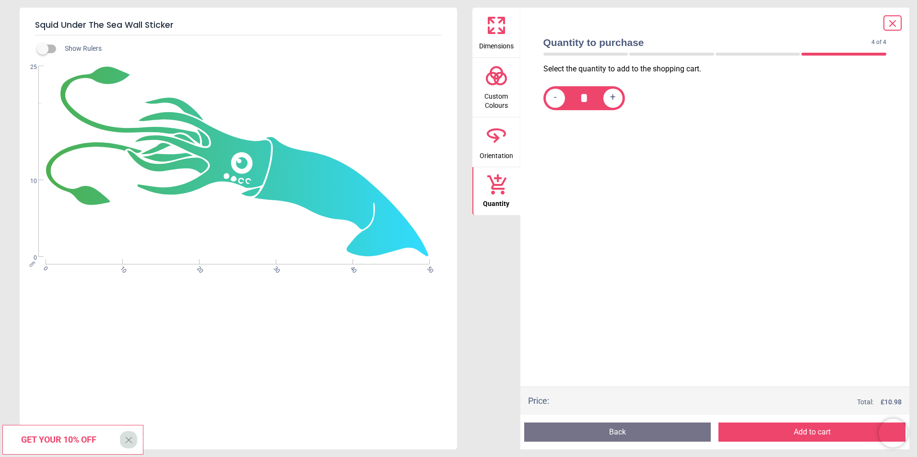
click at [806, 433] on button "Add to cart" at bounding box center [811, 432] width 187 height 19
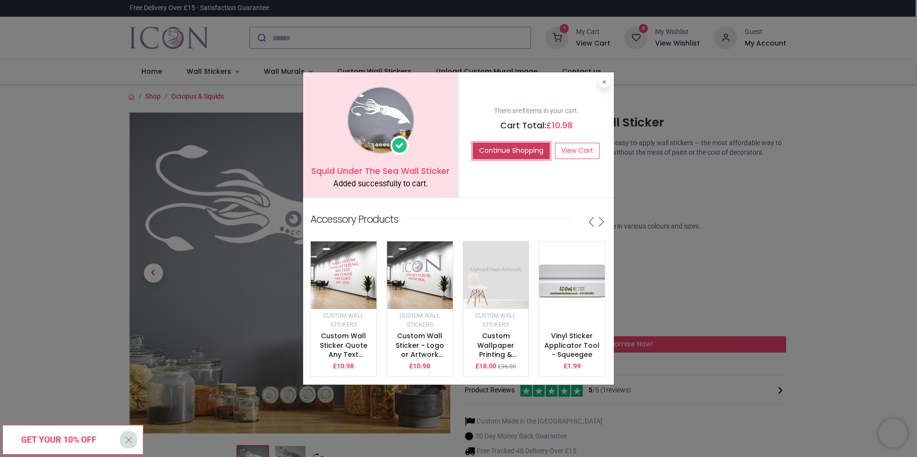
click at [509, 150] on button "Continue Shopping" at bounding box center [511, 151] width 77 height 16
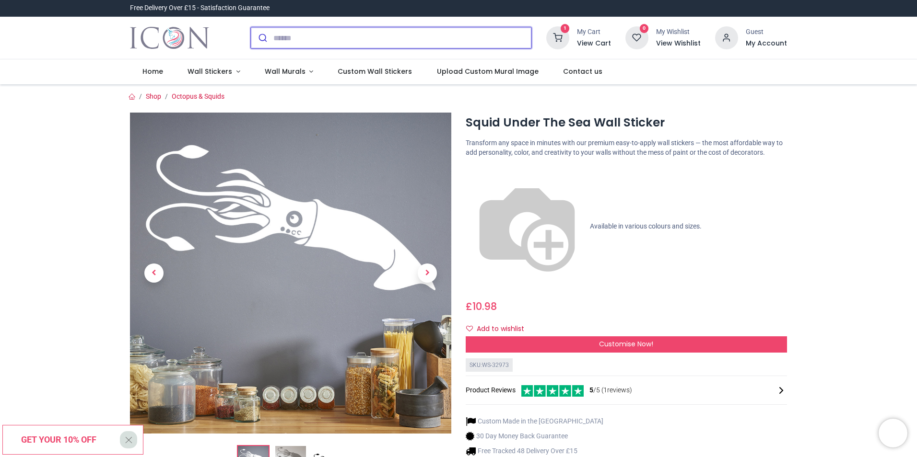
click at [291, 41] on input "search" at bounding box center [402, 37] width 258 height 21
click at [202, 72] on span "Wall Stickers" at bounding box center [209, 72] width 45 height 10
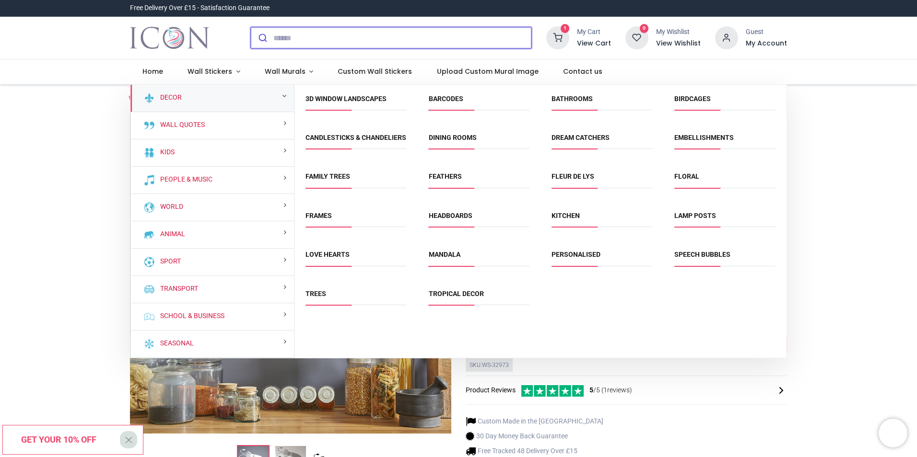
click at [281, 37] on input "search" at bounding box center [402, 37] width 258 height 21
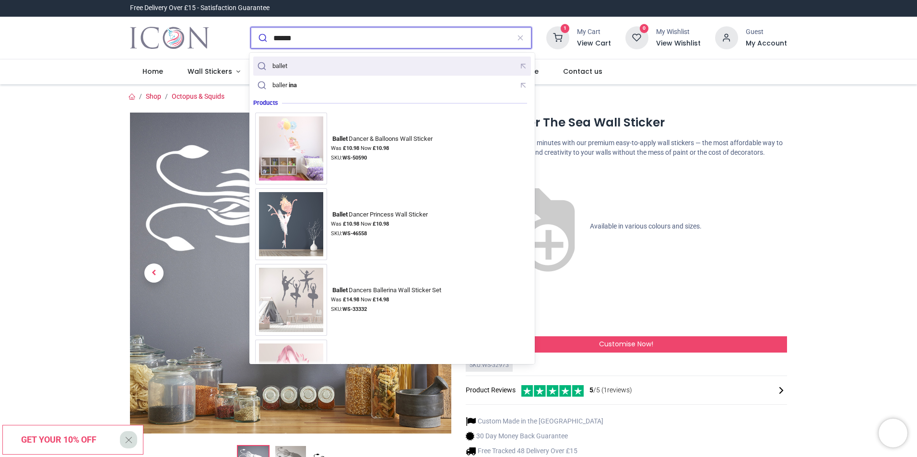
click at [284, 67] on div "ballet" at bounding box center [279, 66] width 15 height 8
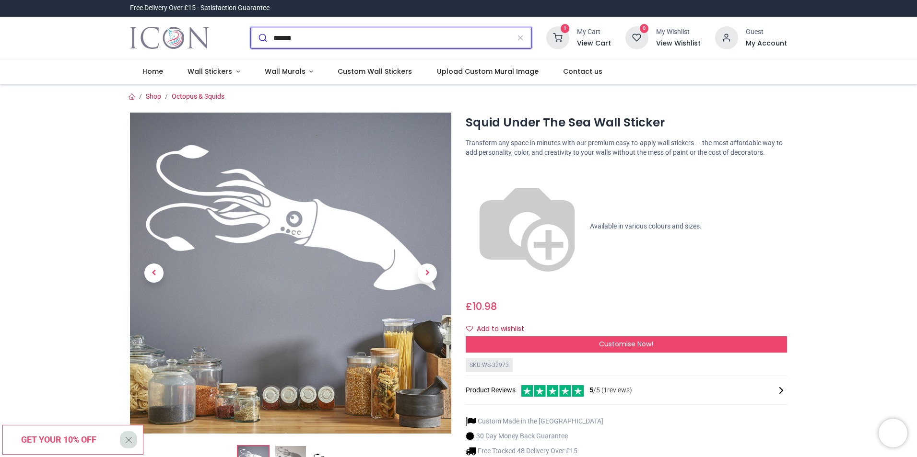
type input "******"
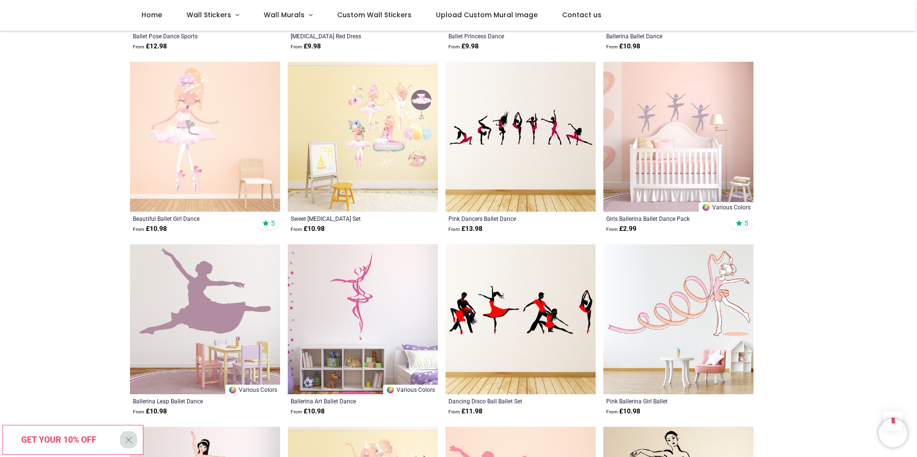
scroll to position [911, 0]
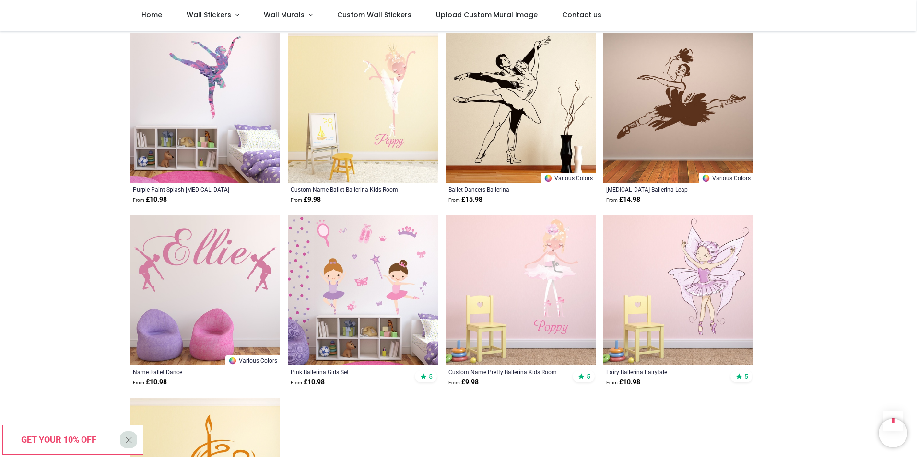
scroll to position [1774, 0]
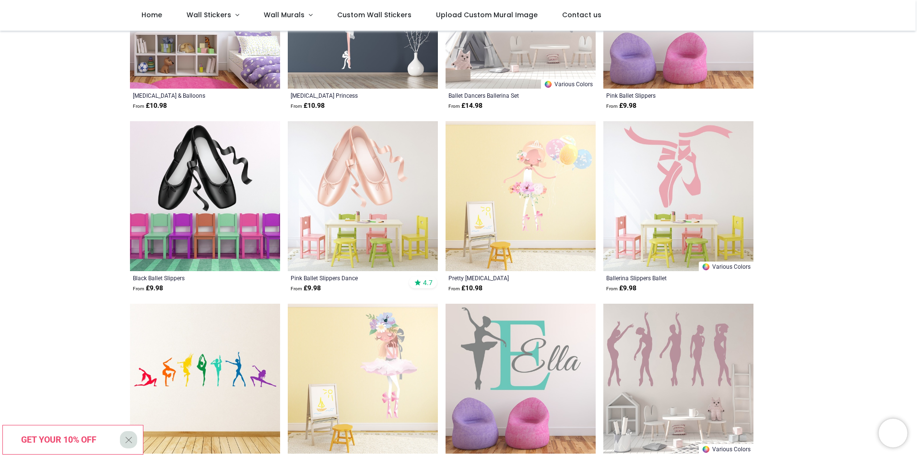
scroll to position [192, 0]
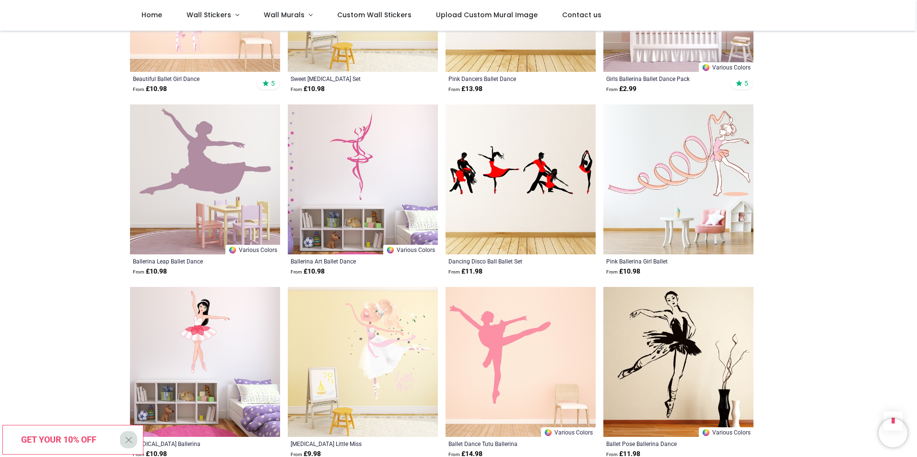
scroll to position [959, 0]
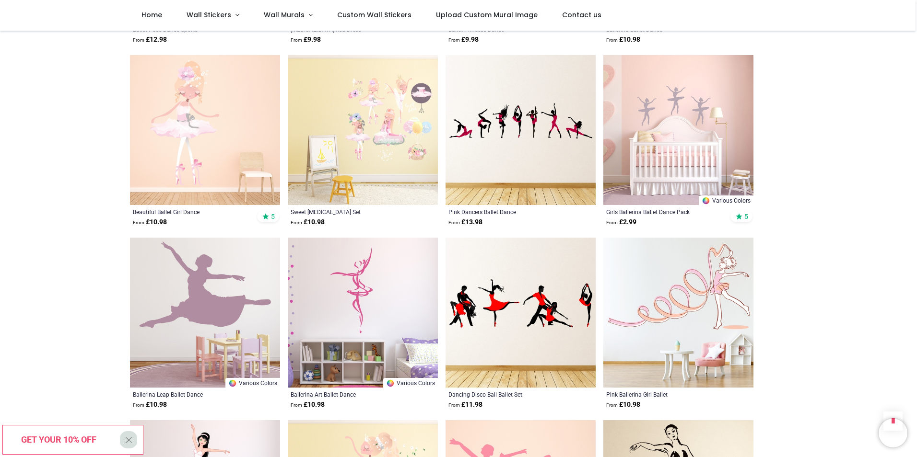
scroll to position [815, 0]
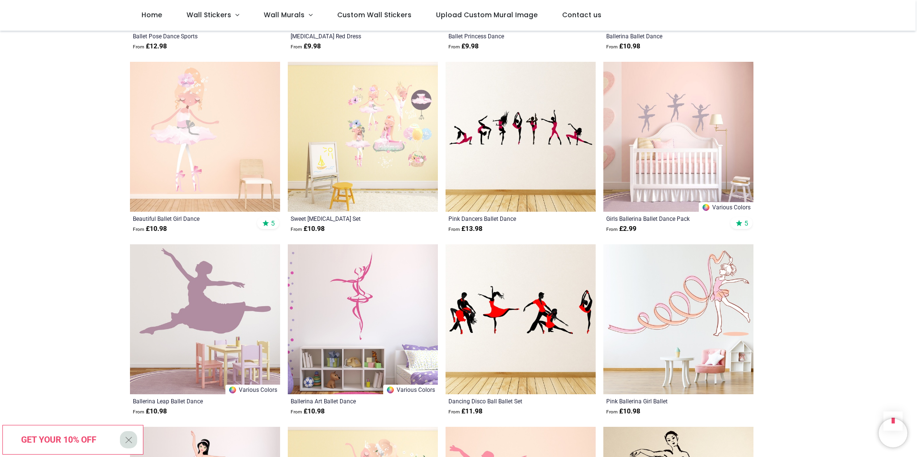
click at [358, 293] on img at bounding box center [363, 319] width 150 height 150
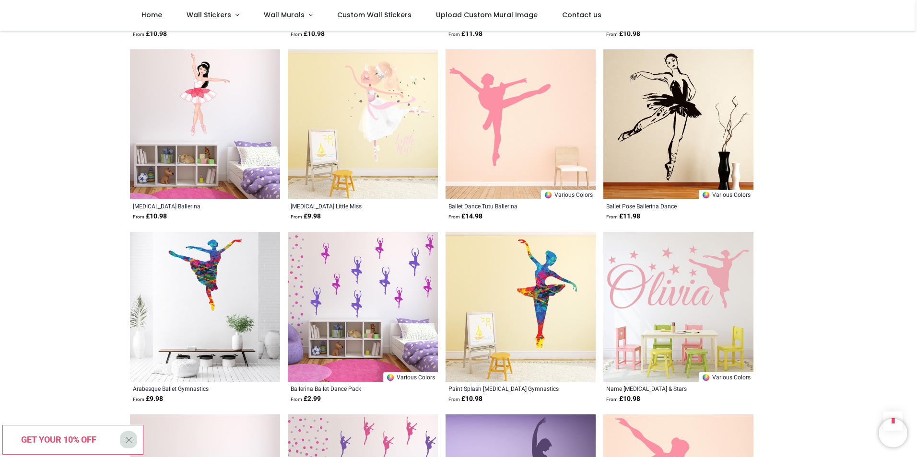
scroll to position [1198, 0]
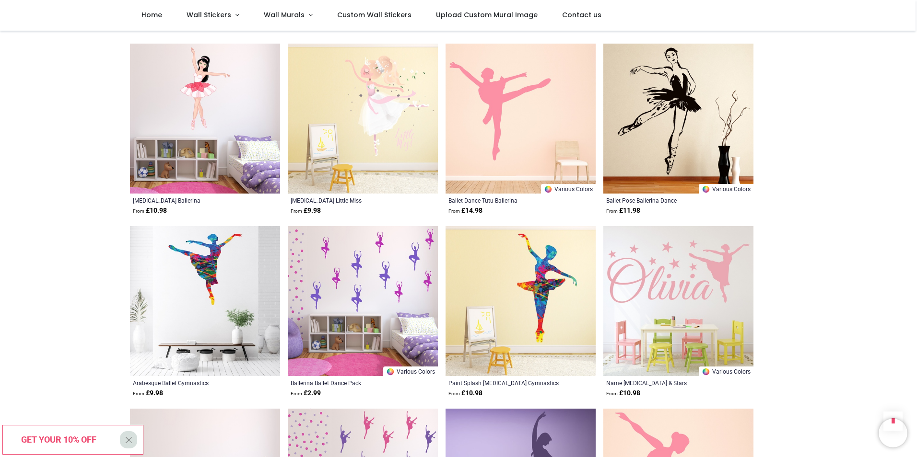
click at [213, 276] on img at bounding box center [205, 301] width 150 height 150
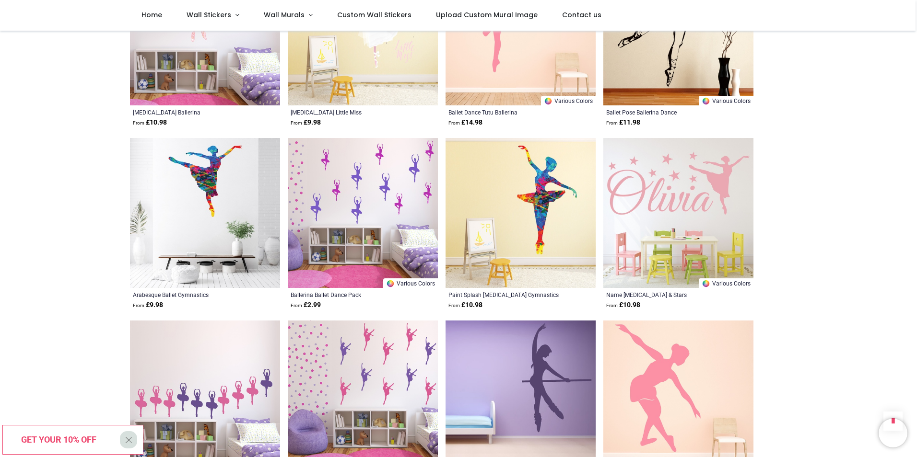
scroll to position [1294, 0]
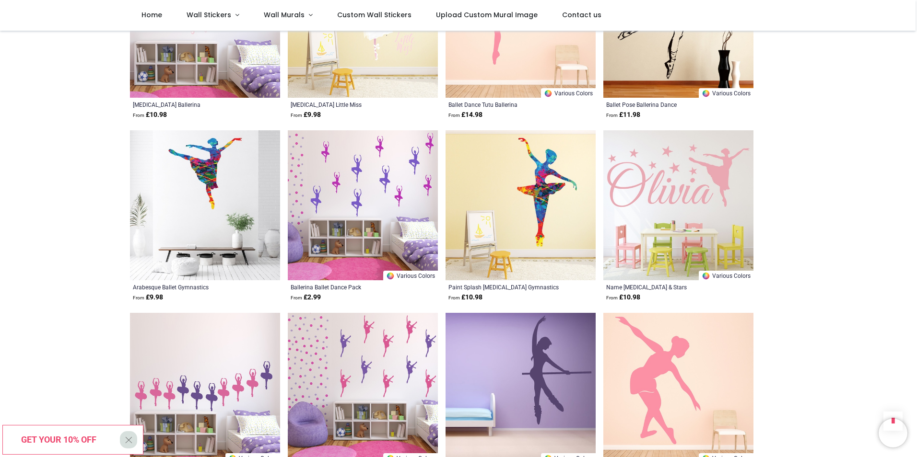
click at [531, 224] on img at bounding box center [520, 205] width 150 height 150
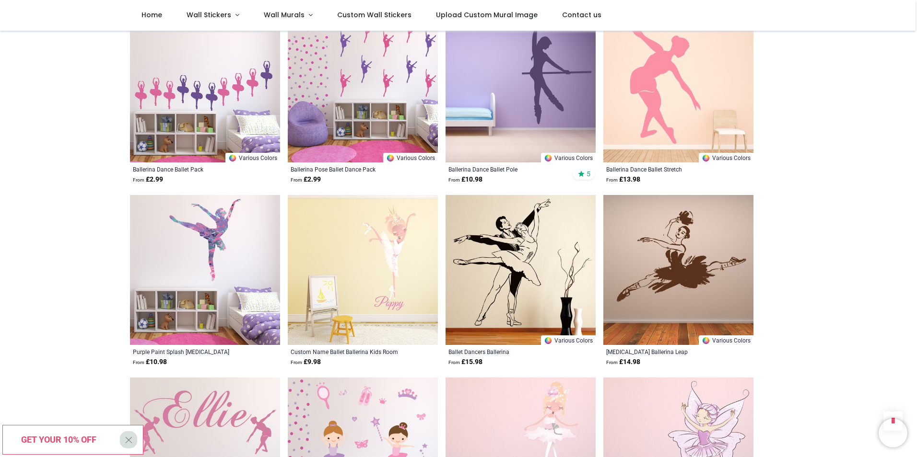
scroll to position [1630, 0]
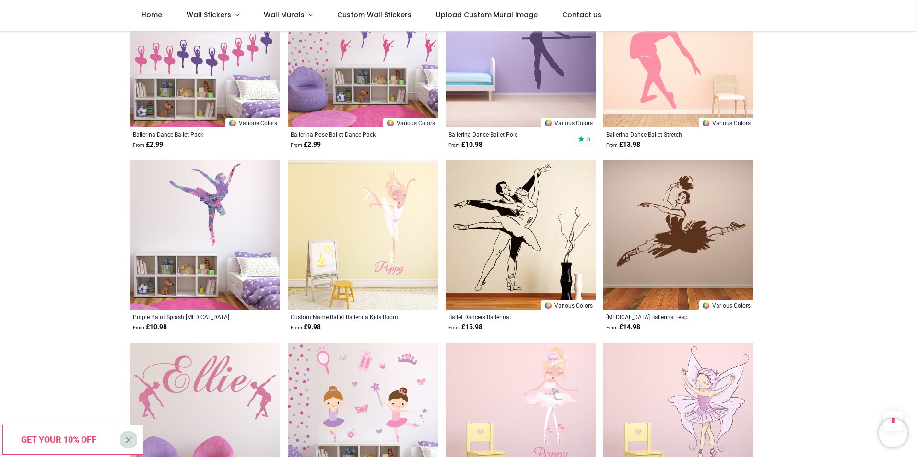
click at [211, 208] on img at bounding box center [205, 235] width 150 height 150
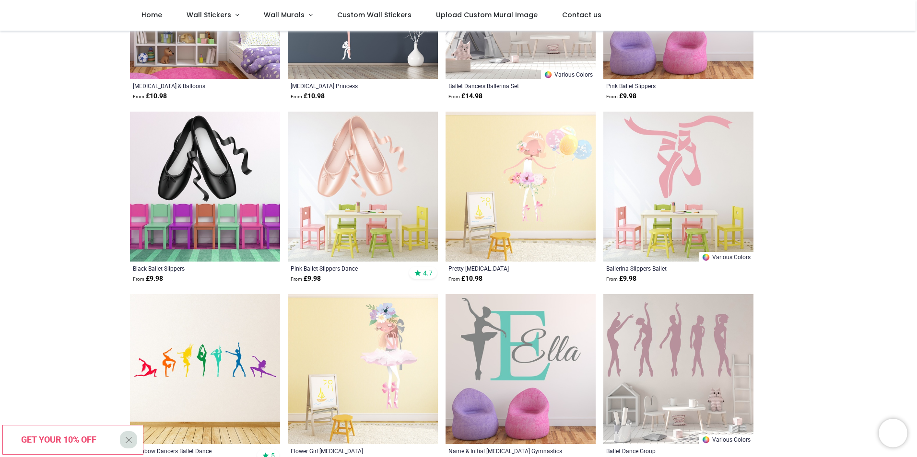
scroll to position [192, 0]
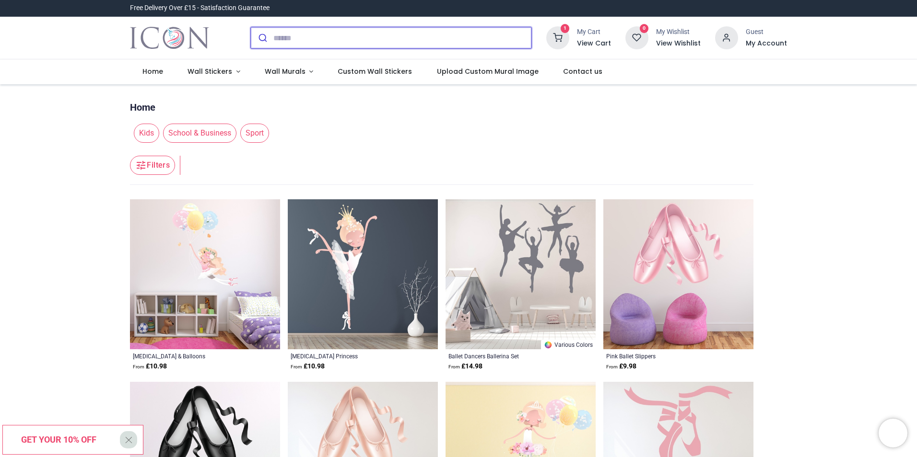
click at [295, 38] on input "search" at bounding box center [402, 37] width 258 height 21
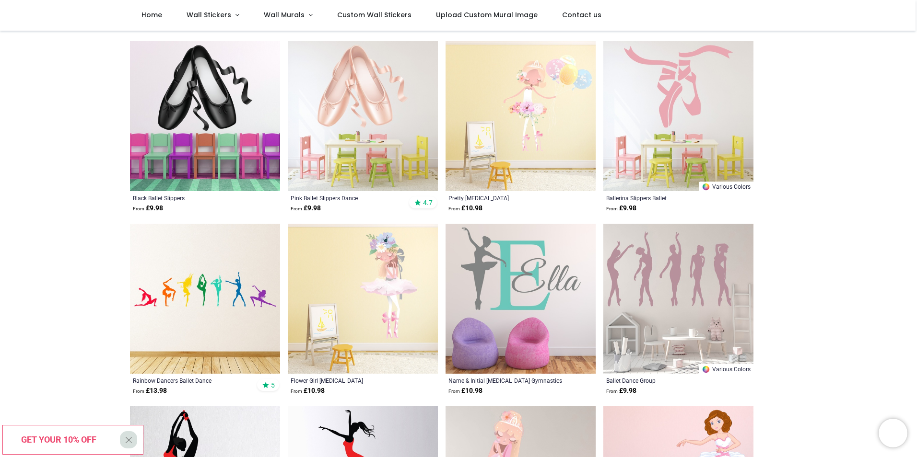
scroll to position [99, 0]
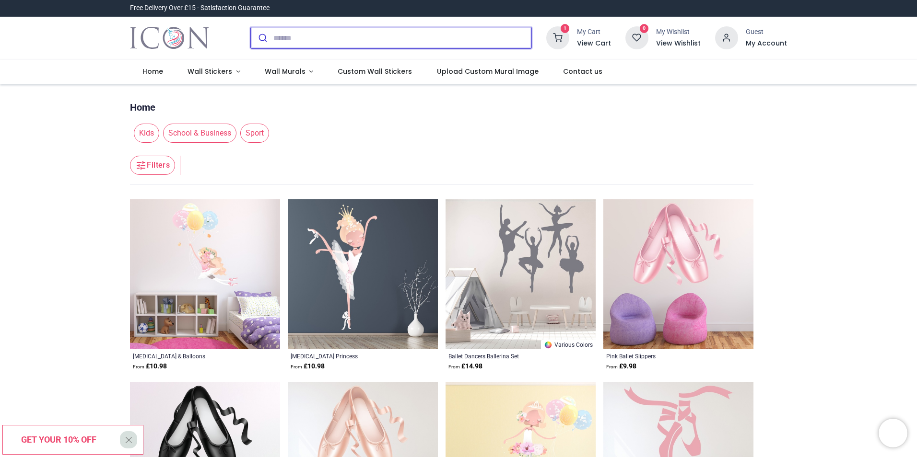
click at [278, 39] on input "search" at bounding box center [402, 37] width 258 height 21
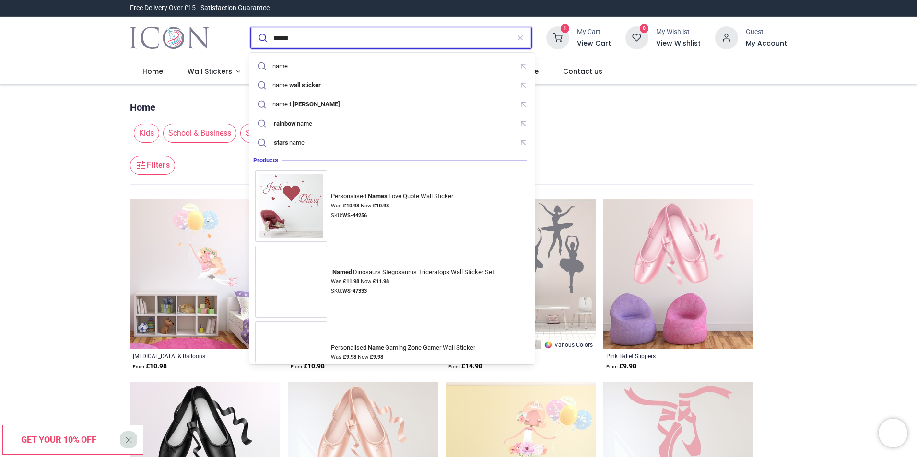
type input "*****"
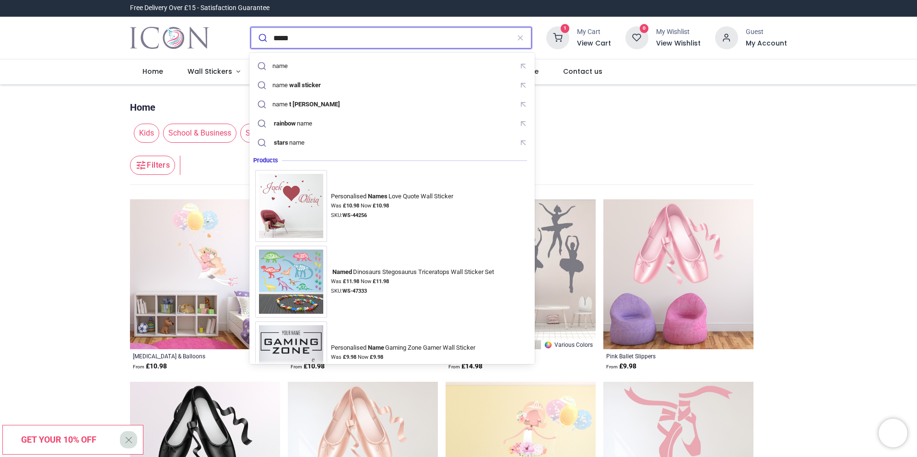
click at [251, 27] on button "submit" at bounding box center [262, 37] width 23 height 21
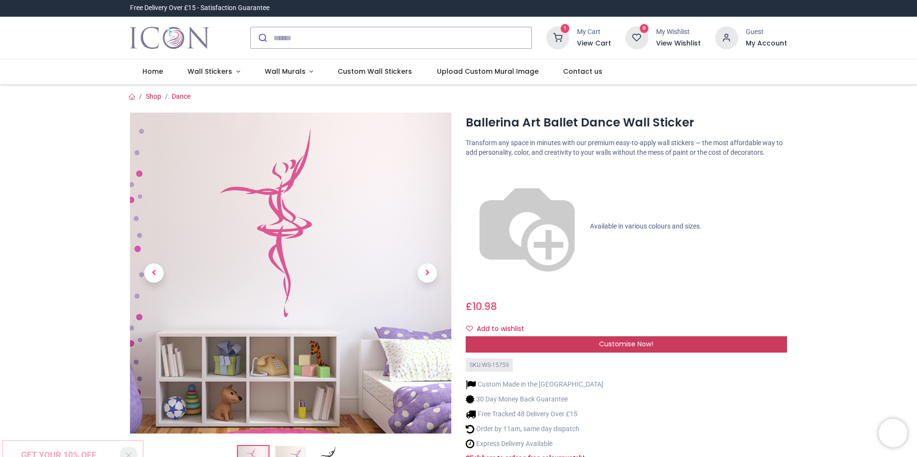
click at [641, 339] on span "Customise Now!" at bounding box center [626, 344] width 54 height 10
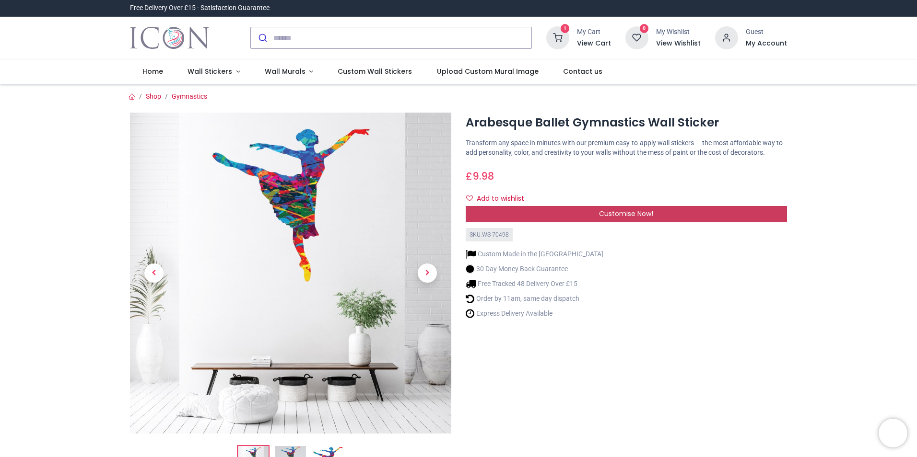
click at [609, 217] on span "Customise Now!" at bounding box center [626, 214] width 54 height 10
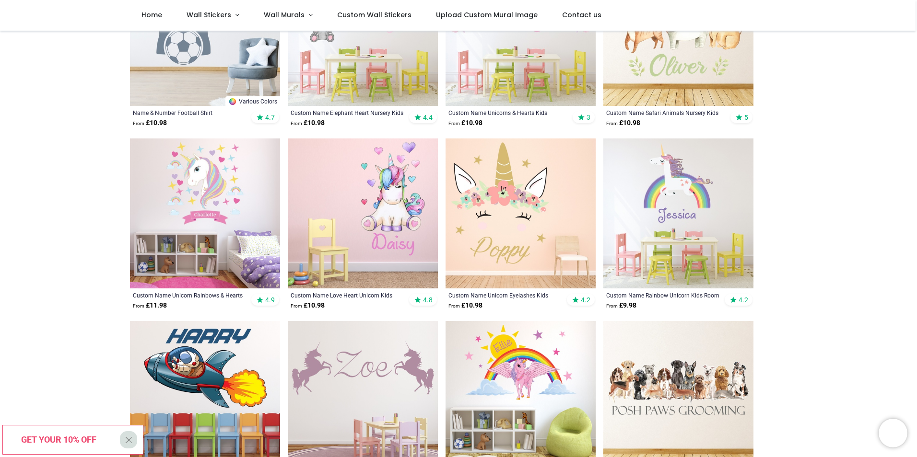
scroll to position [384, 0]
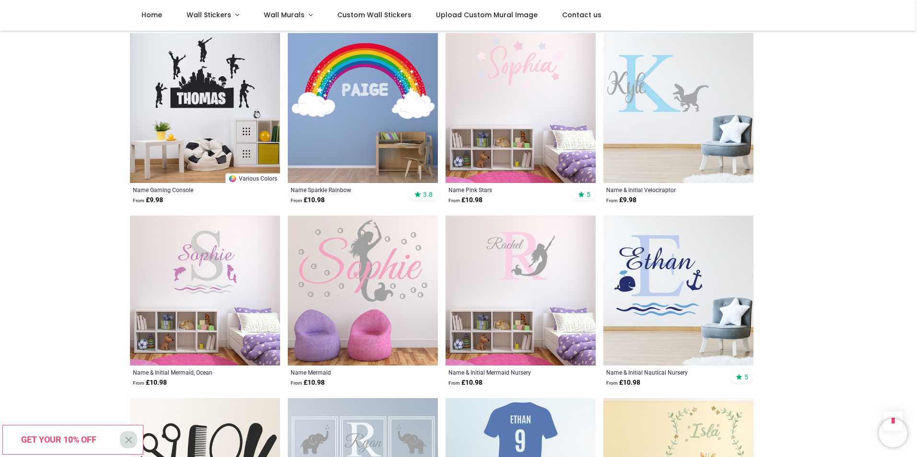
scroll to position [1774, 0]
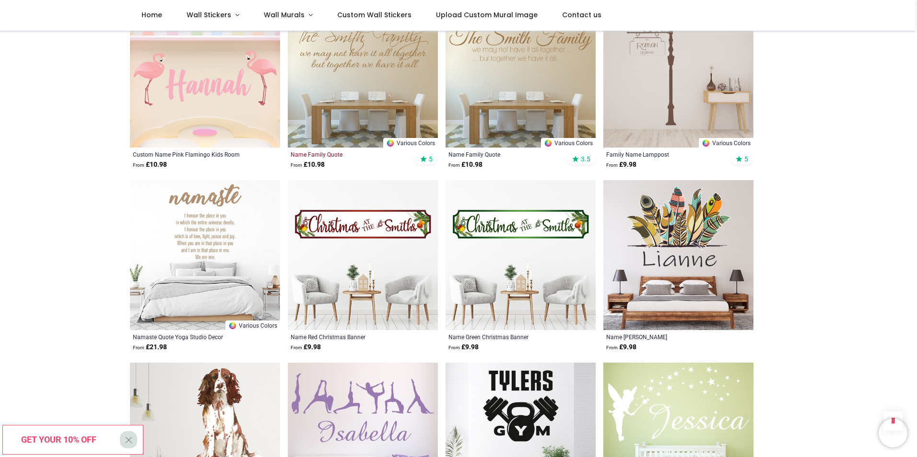
scroll to position [2972, 0]
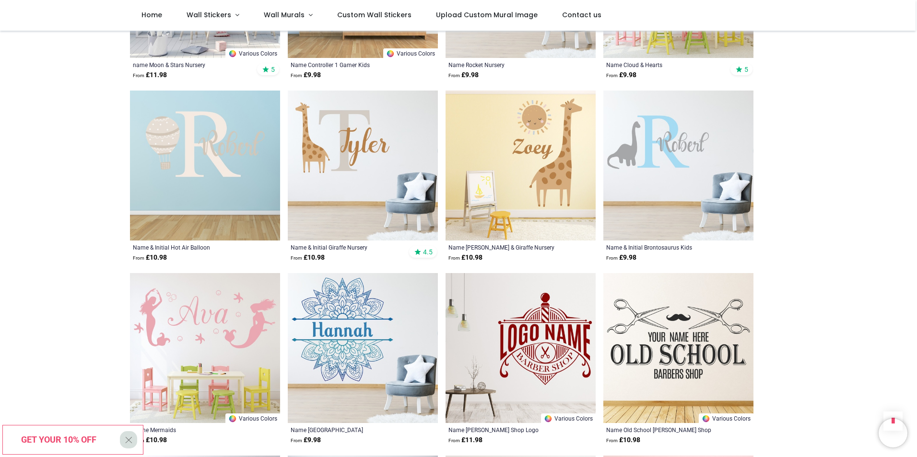
scroll to position [3691, 0]
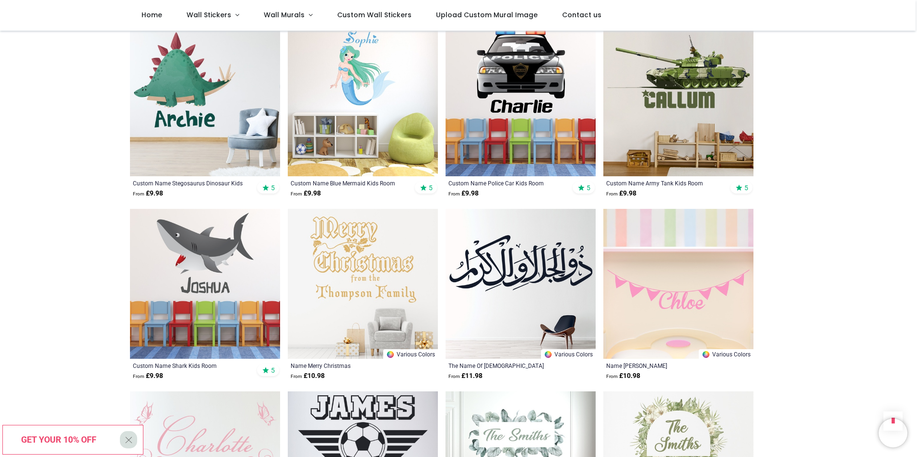
scroll to position [4171, 0]
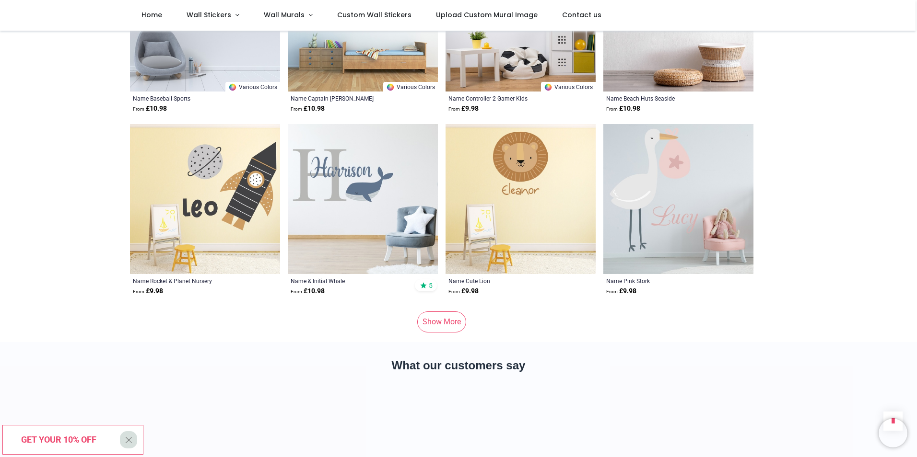
scroll to position [6376, 0]
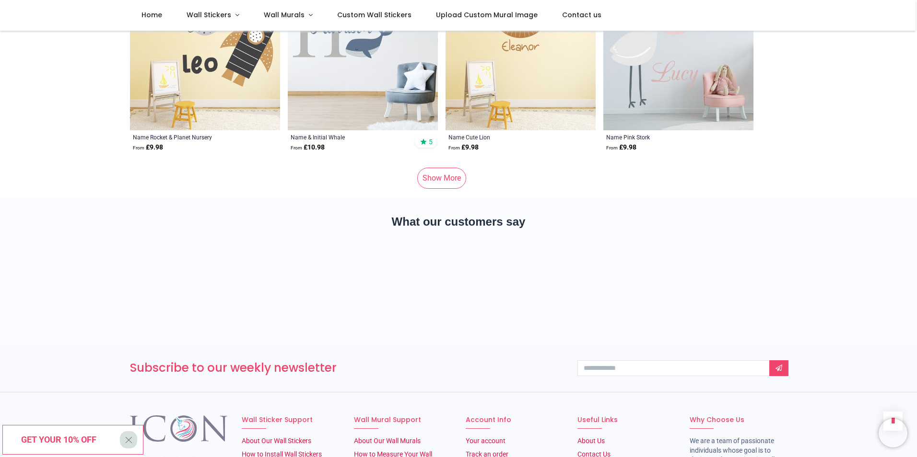
click at [433, 168] on link "Show More" at bounding box center [441, 178] width 49 height 21
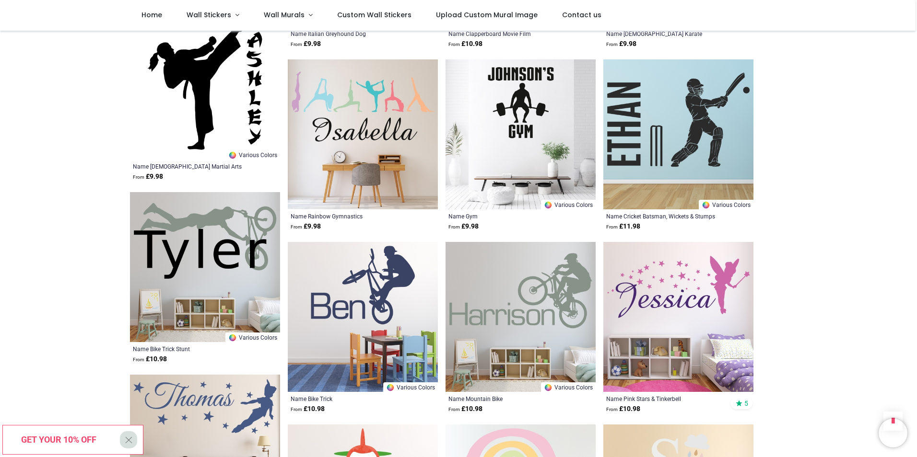
scroll to position [8389, 0]
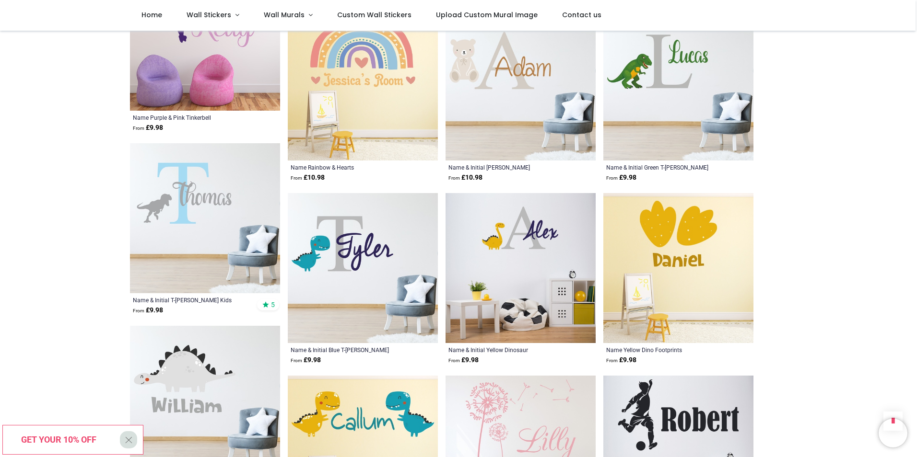
scroll to position [10786, 0]
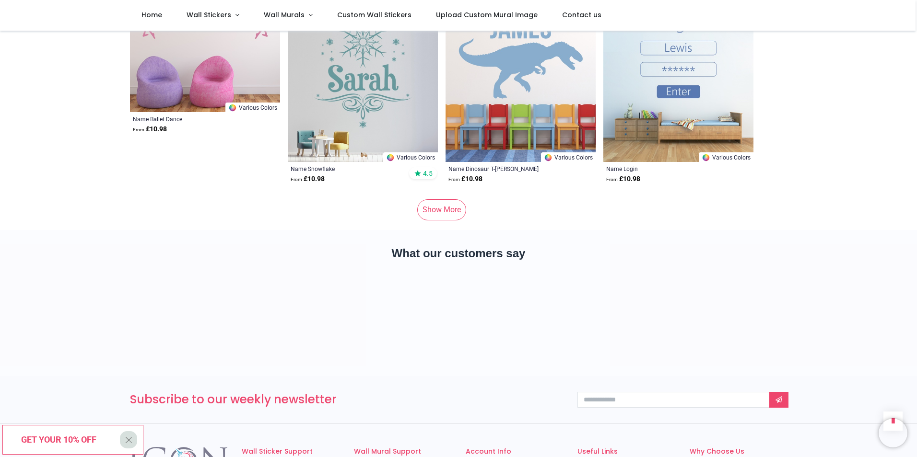
scroll to position [12752, 0]
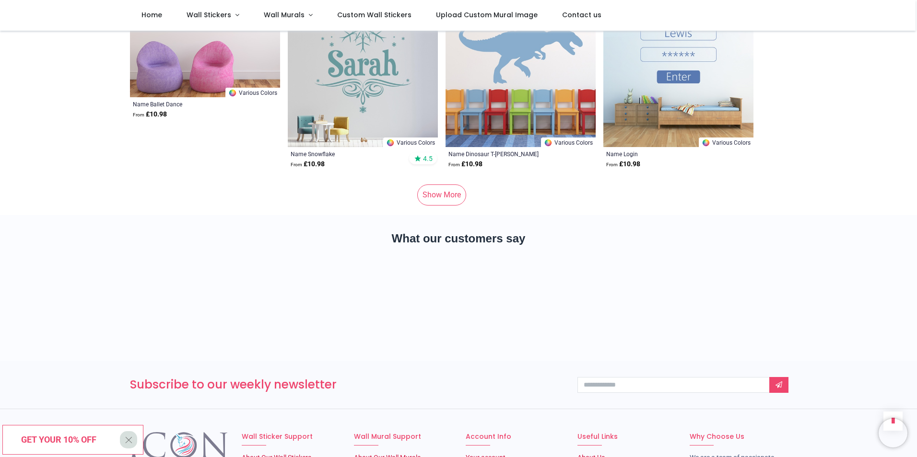
click at [432, 185] on link "Show More" at bounding box center [441, 195] width 49 height 21
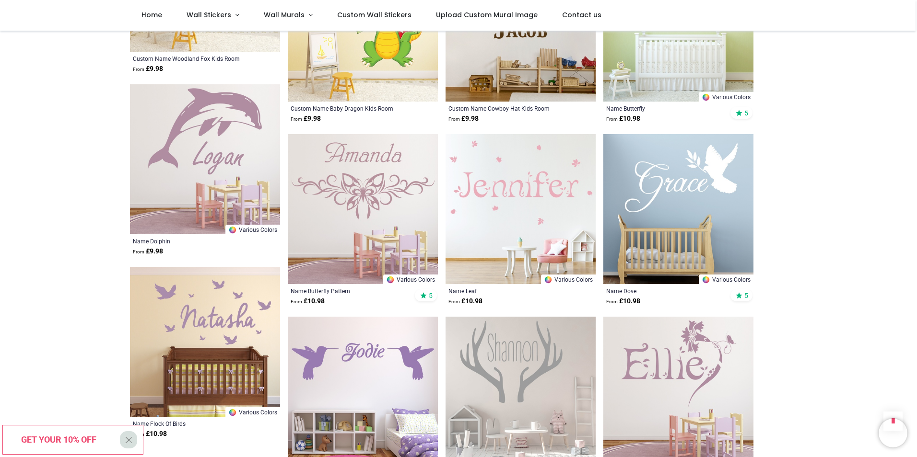
scroll to position [13902, 0]
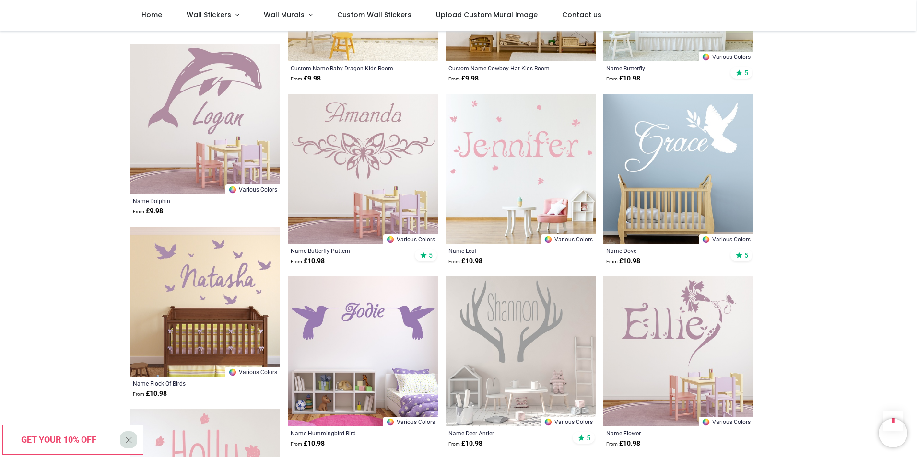
scroll to position [13711, 0]
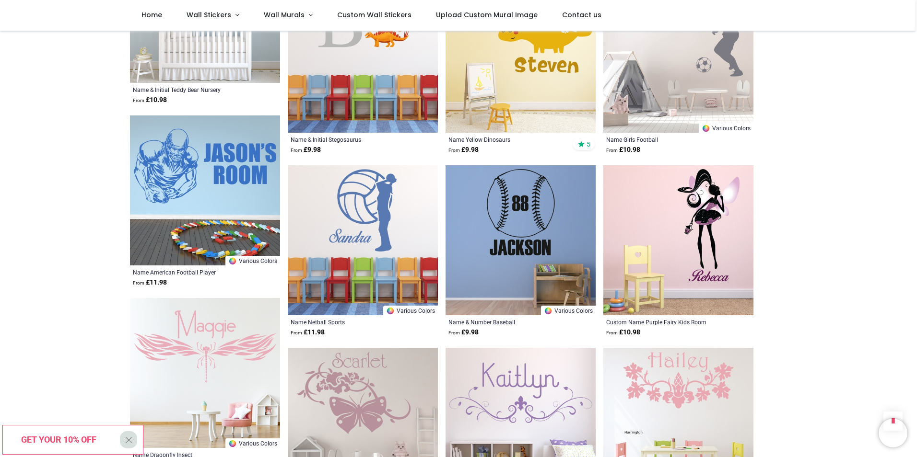
scroll to position [14861, 0]
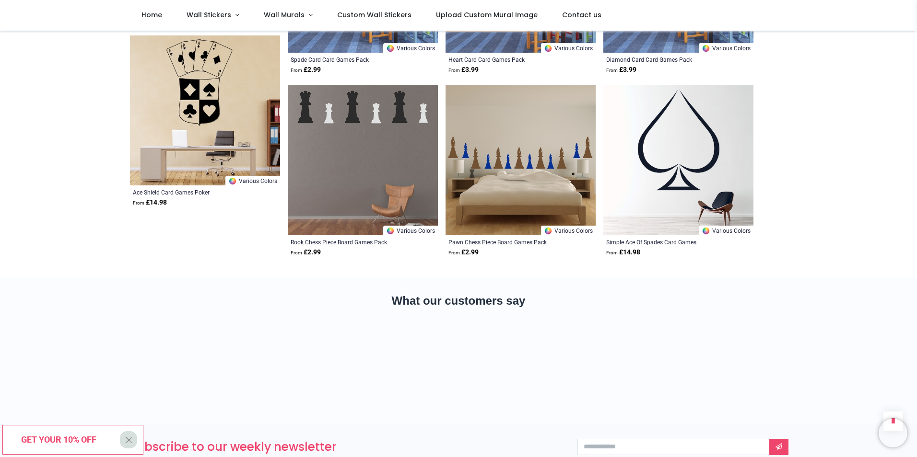
scroll to position [17258, 0]
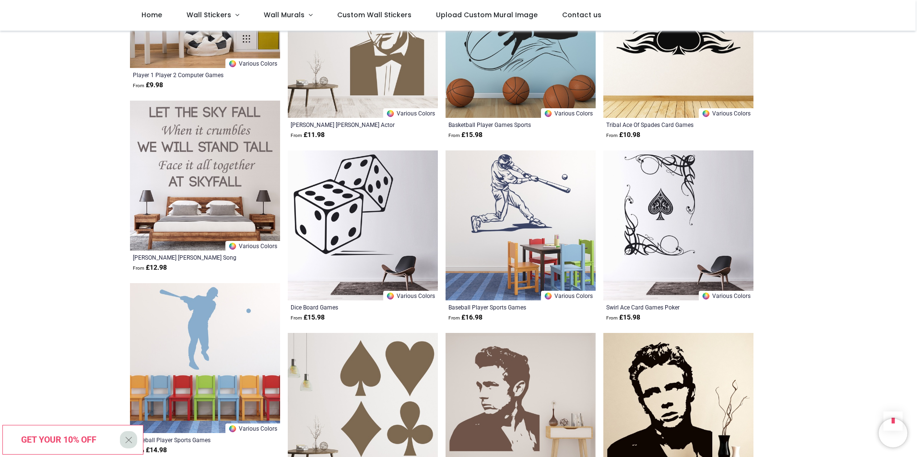
scroll to position [16108, 0]
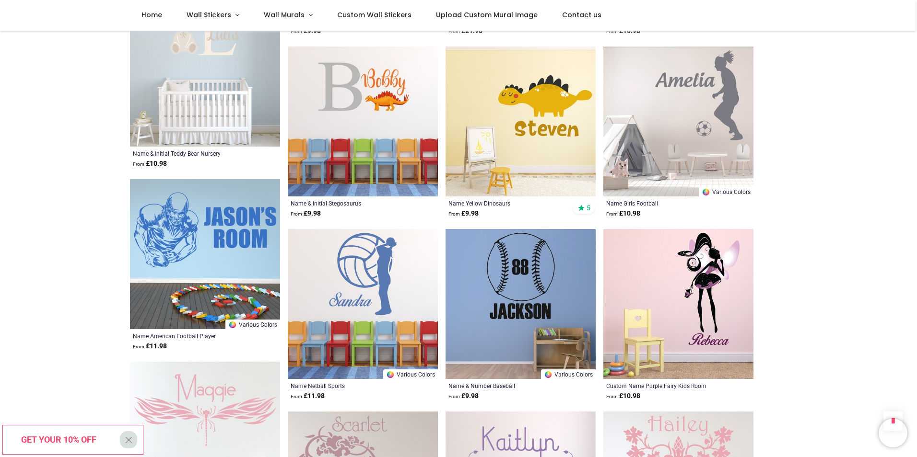
scroll to position [14478, 0]
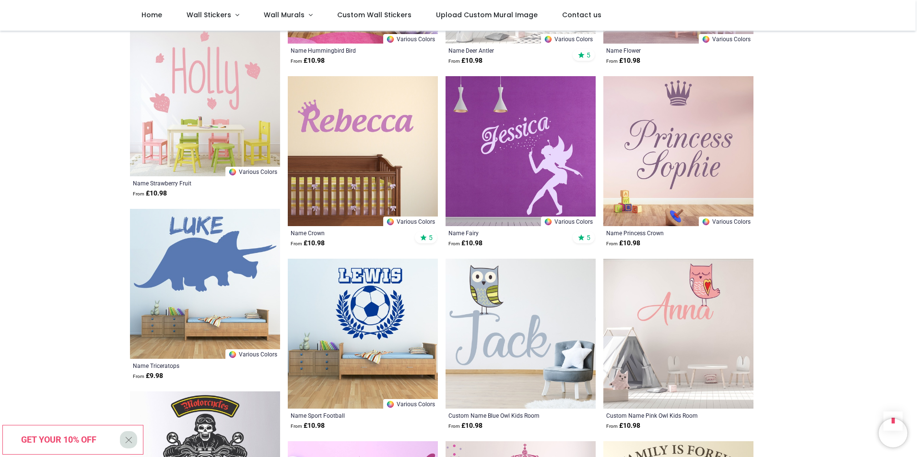
scroll to position [14094, 0]
